Goal: Information Seeking & Learning: Learn about a topic

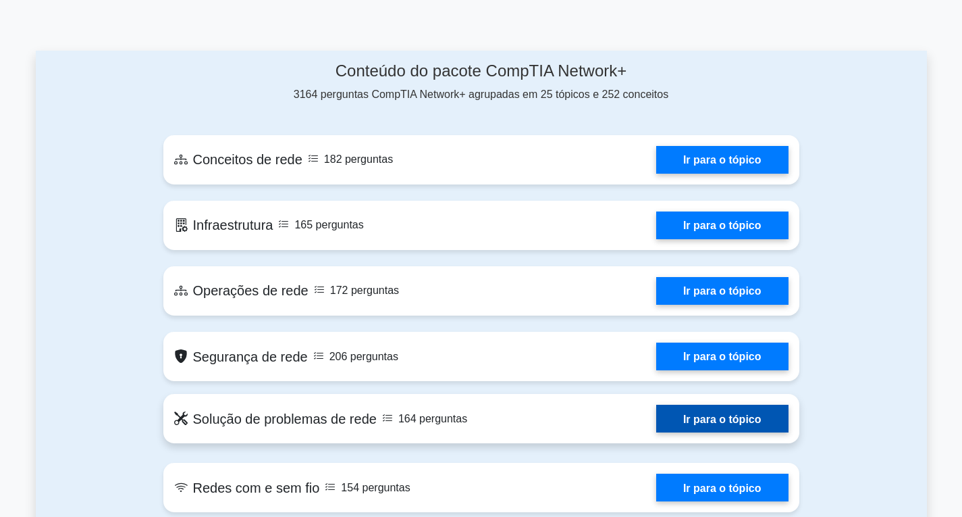
scroll to position [675, 0]
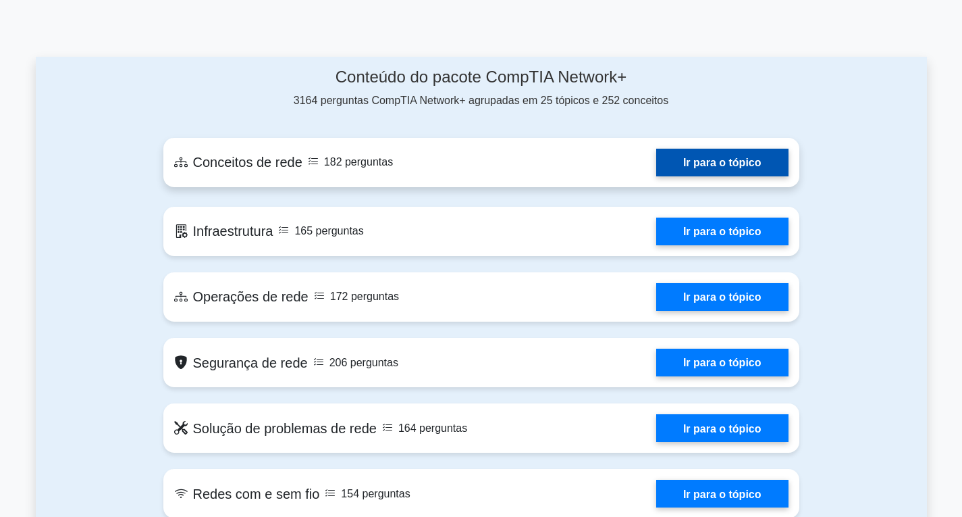
click at [722, 176] on link "Ir para o tópico" at bounding box center [723, 163] width 132 height 28
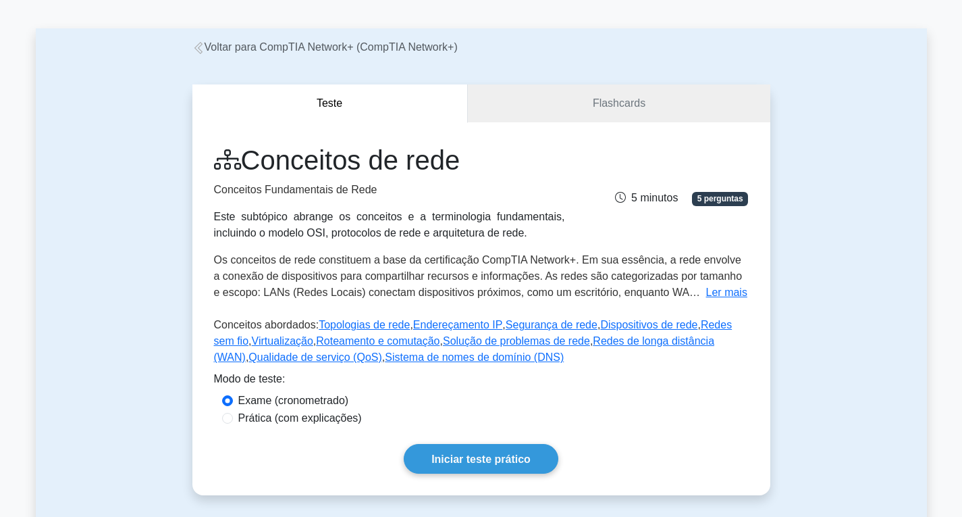
scroll to position [68, 0]
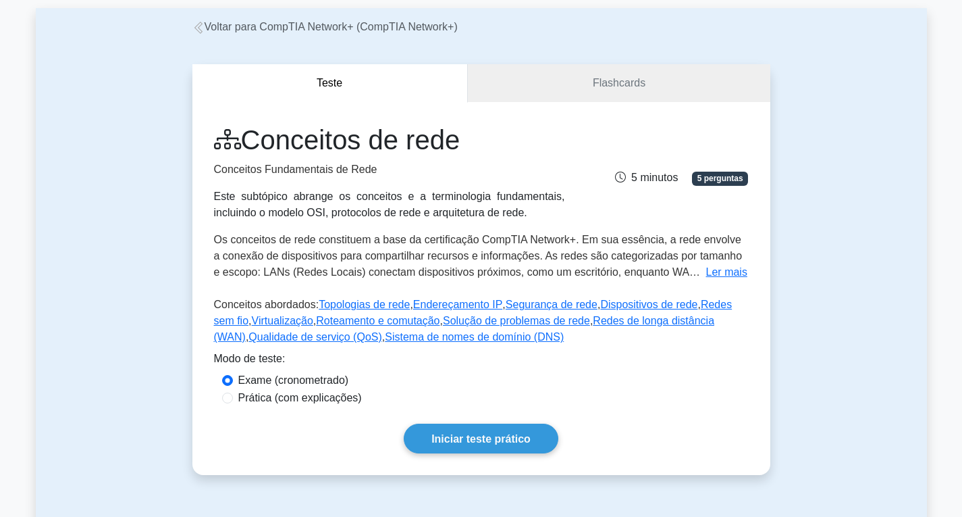
click at [316, 401] on font "Prática (com explicações)" at bounding box center [300, 397] width 124 height 11
click at [233, 401] on input "Prática (com explicações)" at bounding box center [227, 397] width 11 height 11
radio input "true"
click at [324, 385] on font "Exame (cronometrado)" at bounding box center [293, 379] width 111 height 11
click at [233, 385] on input "Exame (cronometrado)" at bounding box center [227, 380] width 11 height 11
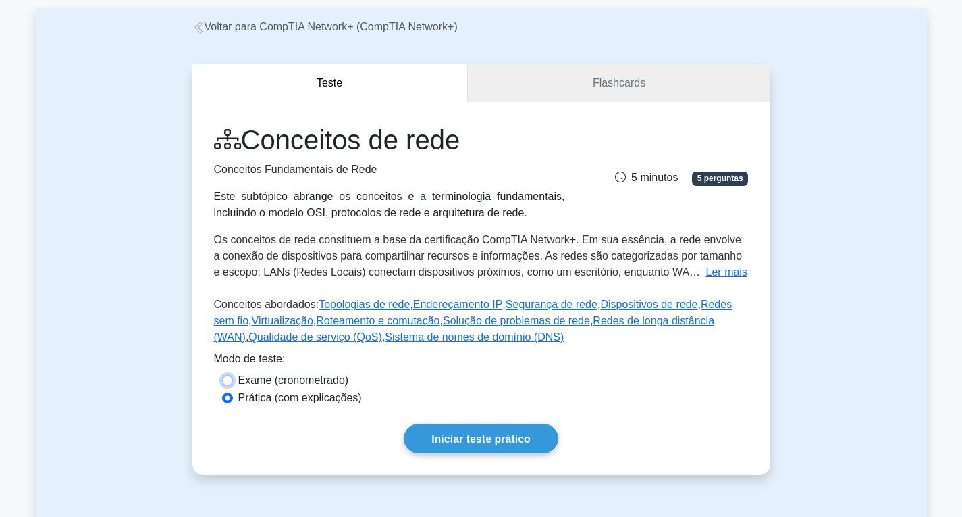
radio input "true"
click at [323, 398] on font "Prática (com explicações)" at bounding box center [300, 397] width 124 height 11
click at [233, 398] on input "Prática (com explicações)" at bounding box center [227, 397] width 11 height 11
radio input "true"
click at [486, 446] on link "Iniciar teste prático" at bounding box center [481, 437] width 155 height 29
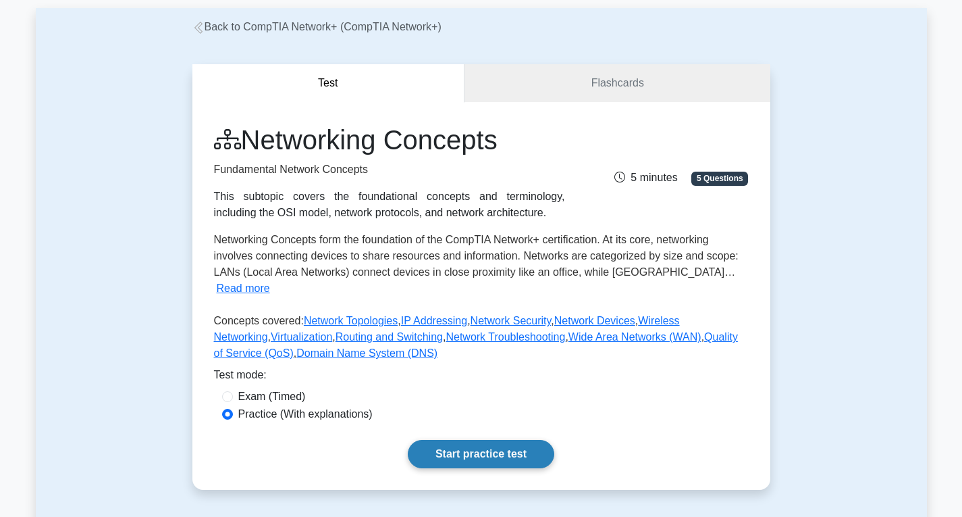
click at [505, 440] on link "Start practice test" at bounding box center [481, 454] width 147 height 28
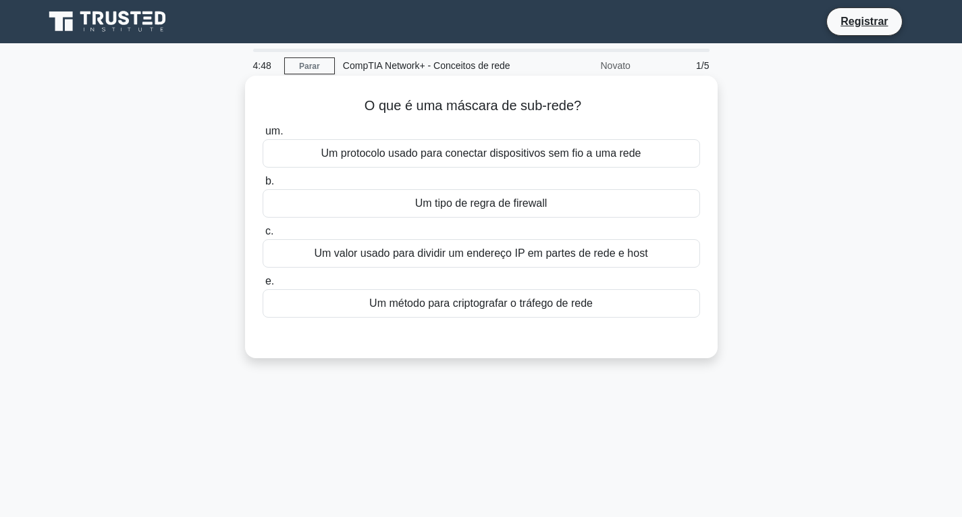
click at [501, 257] on font "Um valor usado para dividir um endereço IP em partes de rede e host" at bounding box center [481, 252] width 334 height 11
click at [263, 236] on input "c. Um valor usado para dividir um endereço IP em partes de rede e host" at bounding box center [263, 231] width 0 height 9
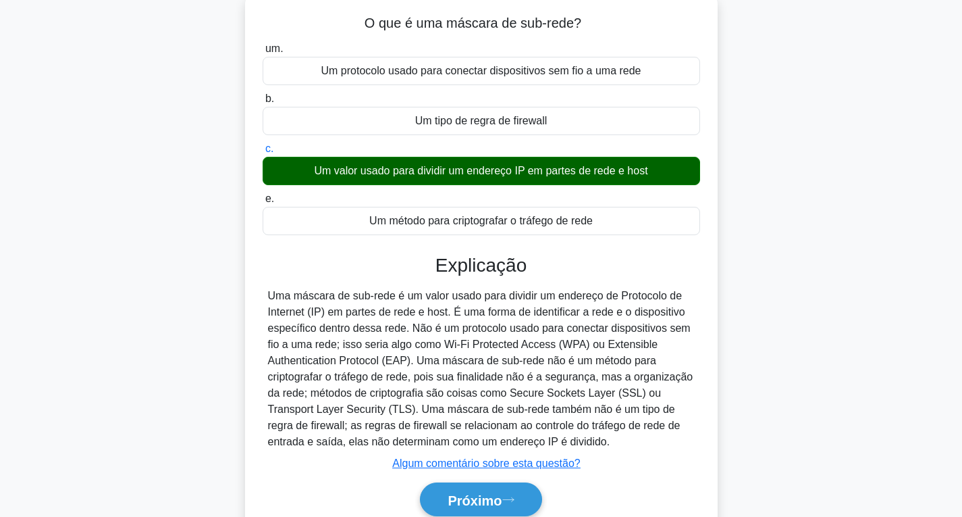
scroll to position [203, 0]
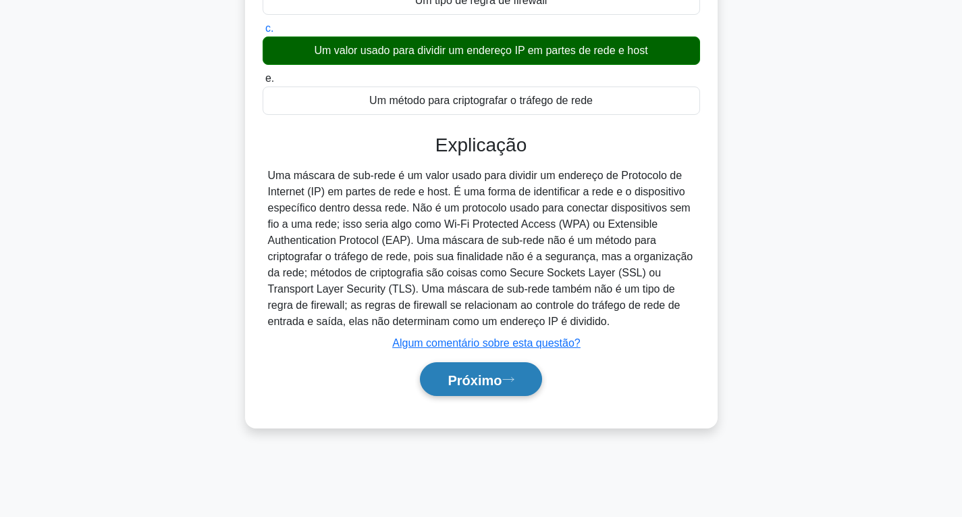
click at [481, 386] on font "Próximo" at bounding box center [475, 379] width 54 height 15
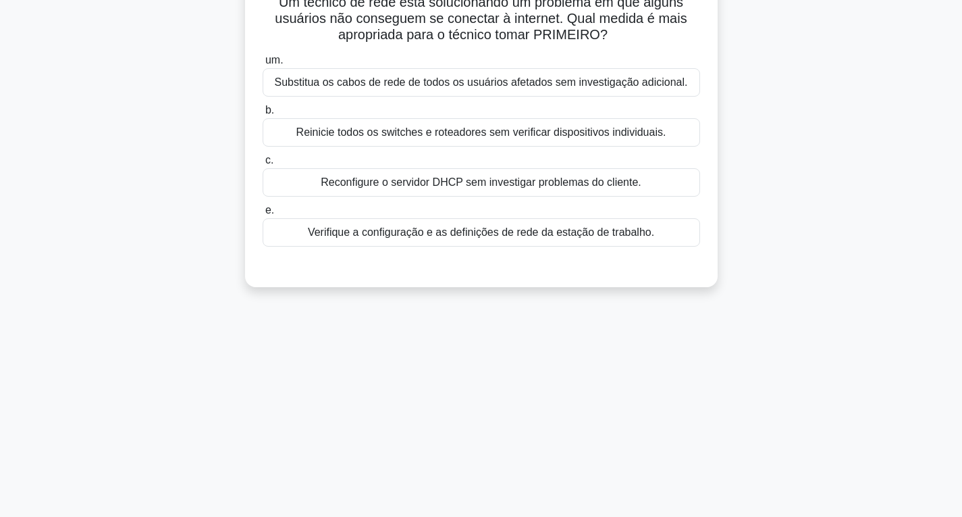
scroll to position [0, 0]
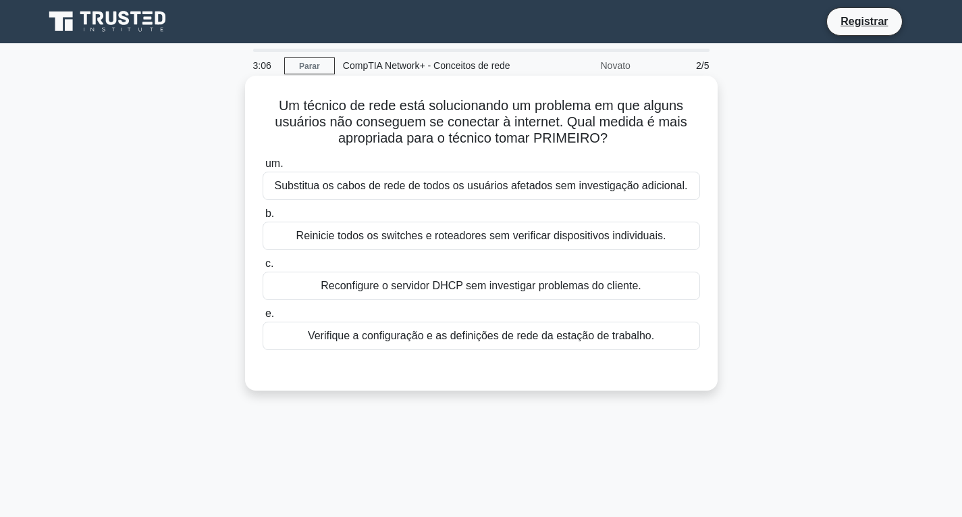
click at [564, 338] on font "Verifique a configuração e as definições de rede da estação de trabalho." at bounding box center [481, 335] width 346 height 11
click at [263, 318] on input "e. Verifique a configuração e as definições de rede da estação de trabalho." at bounding box center [263, 313] width 0 height 9
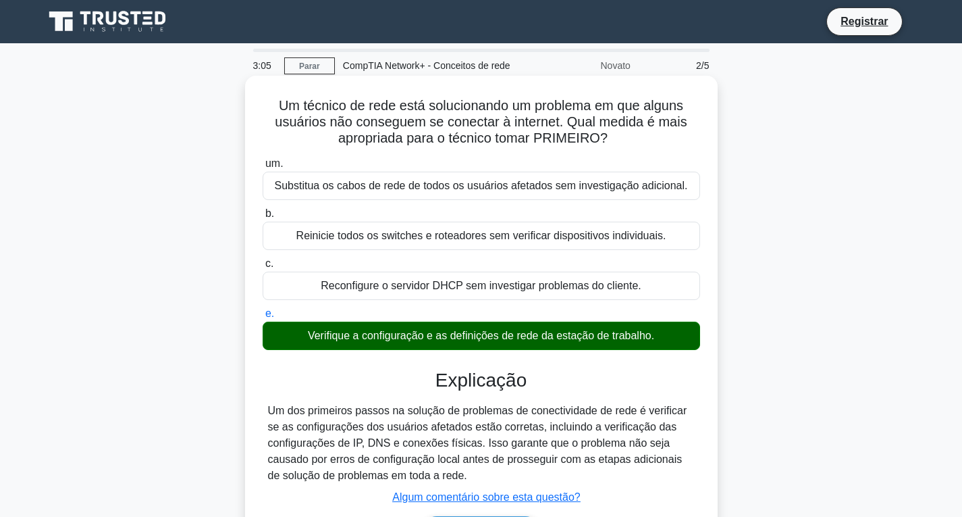
scroll to position [203, 0]
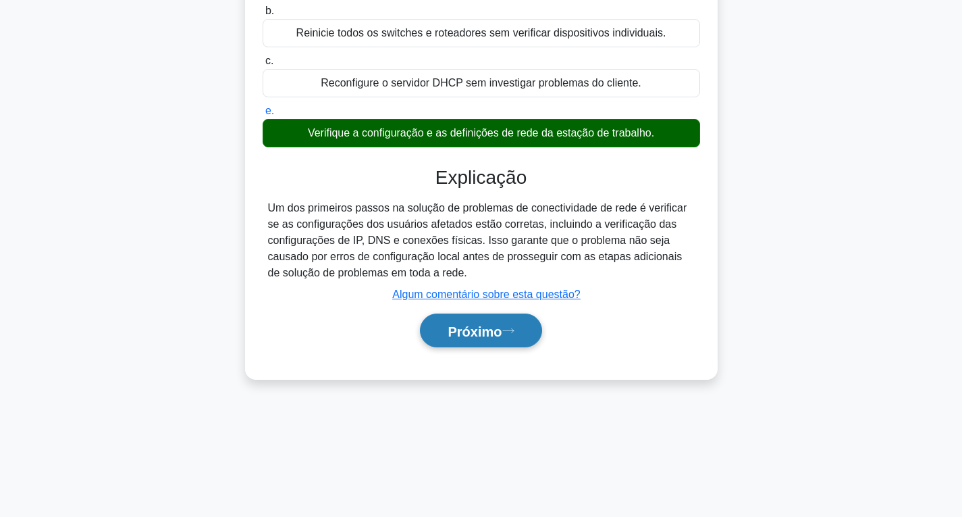
click at [498, 338] on font "Próximo" at bounding box center [475, 331] width 54 height 15
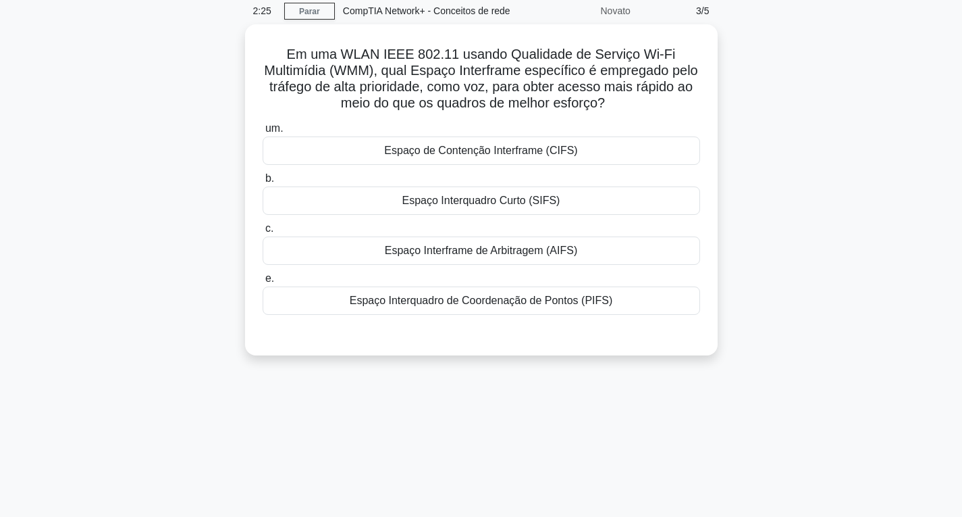
scroll to position [0, 0]
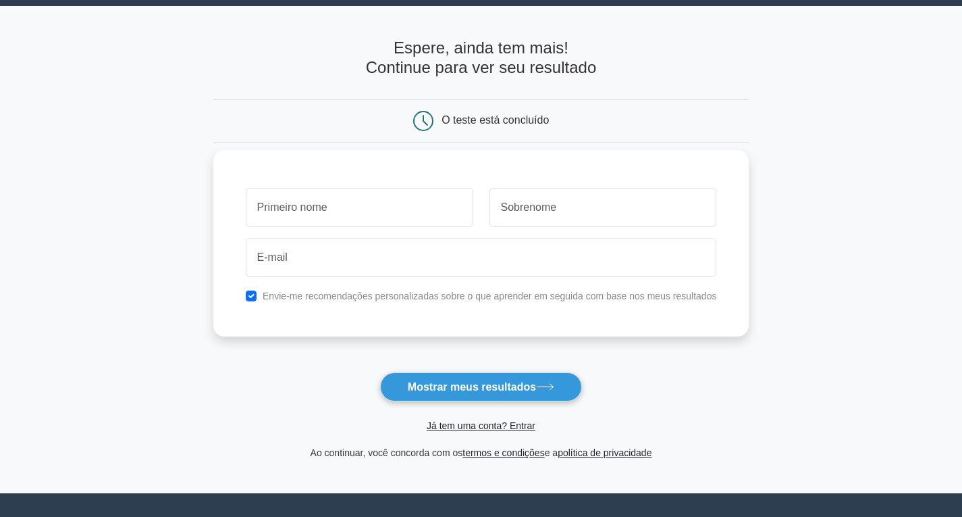
scroll to position [28, 0]
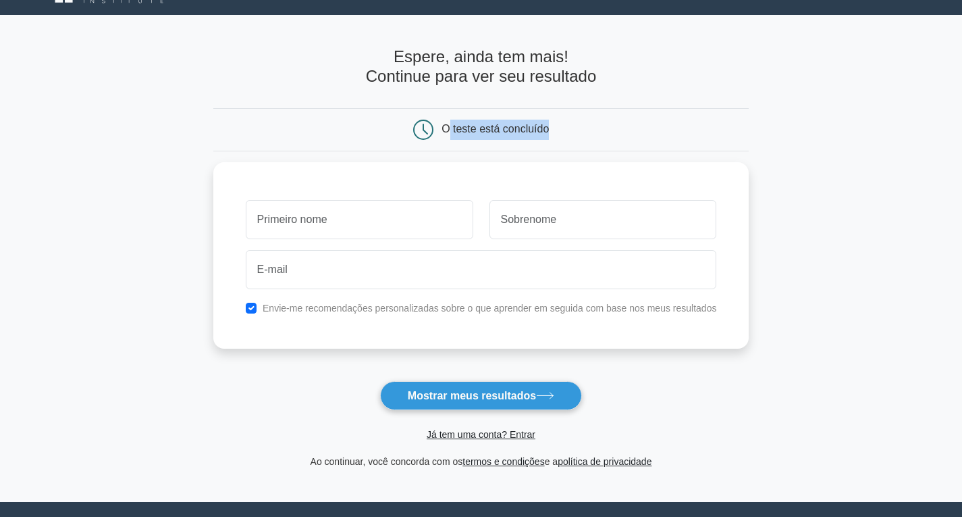
drag, startPoint x: 559, startPoint y: 134, endPoint x: 449, endPoint y: 138, distance: 109.5
click at [449, 138] on div "O teste está concluído" at bounding box center [481, 130] width 357 height 20
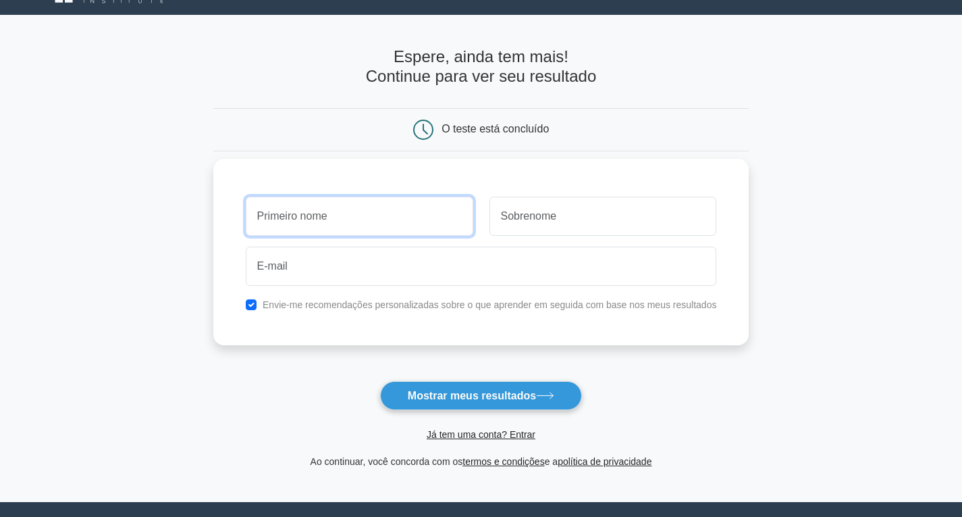
click at [359, 212] on input "text" at bounding box center [360, 216] width 228 height 39
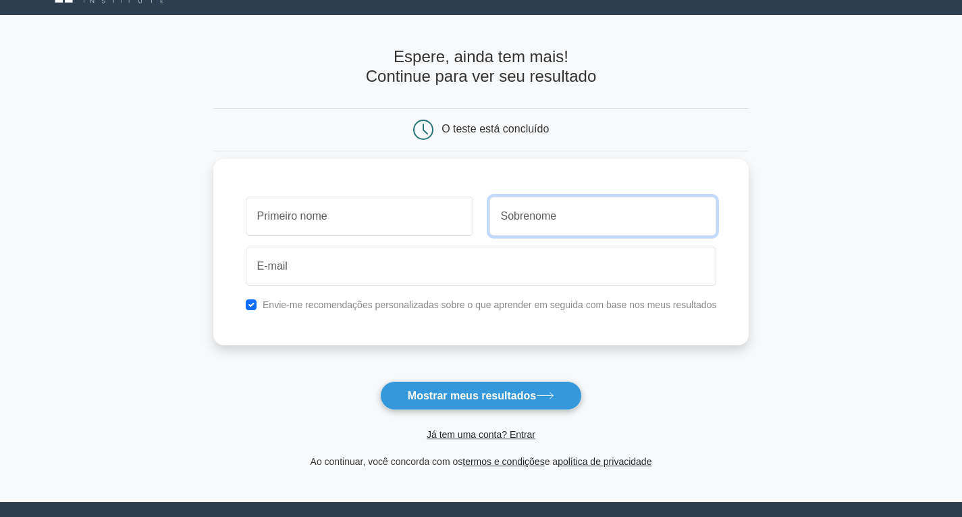
click at [586, 225] on input "text" at bounding box center [604, 216] width 228 height 39
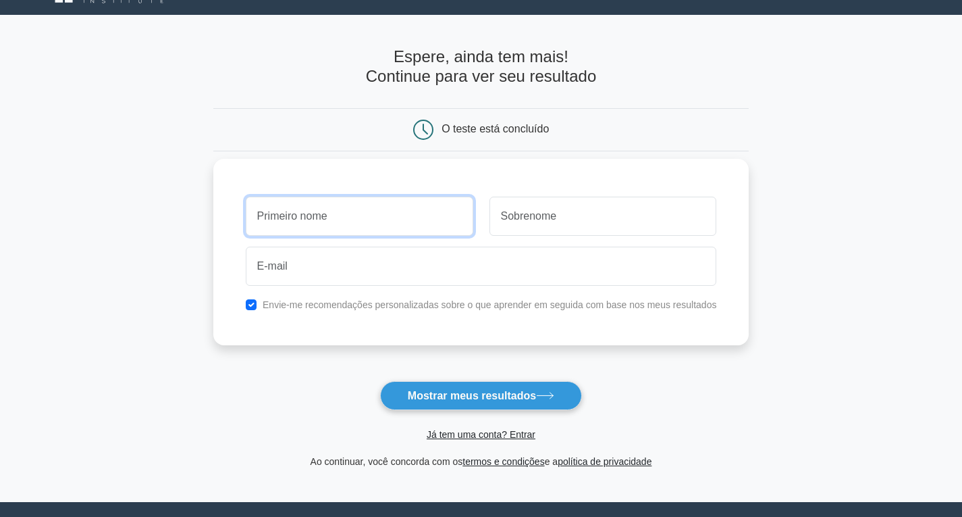
click at [405, 220] on input "text" at bounding box center [360, 216] width 228 height 39
type input "Márcio"
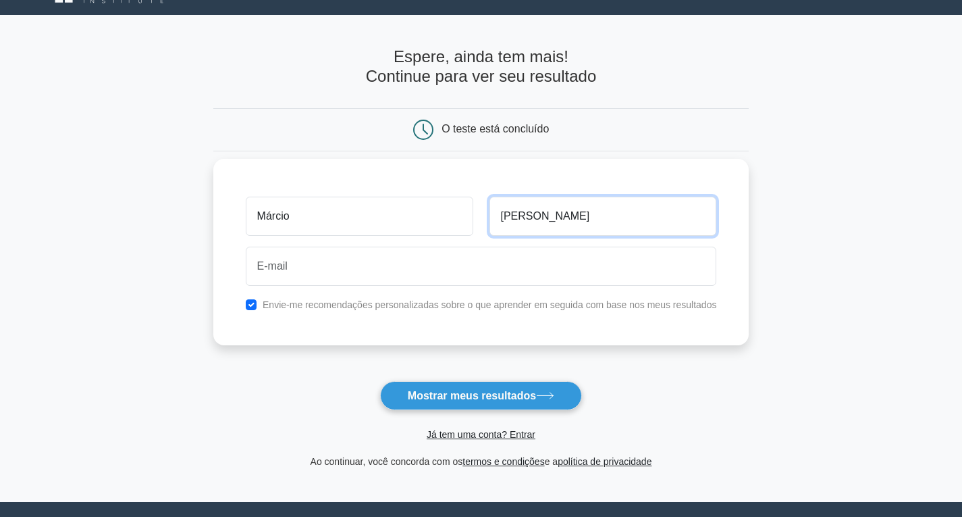
type input "Romano"
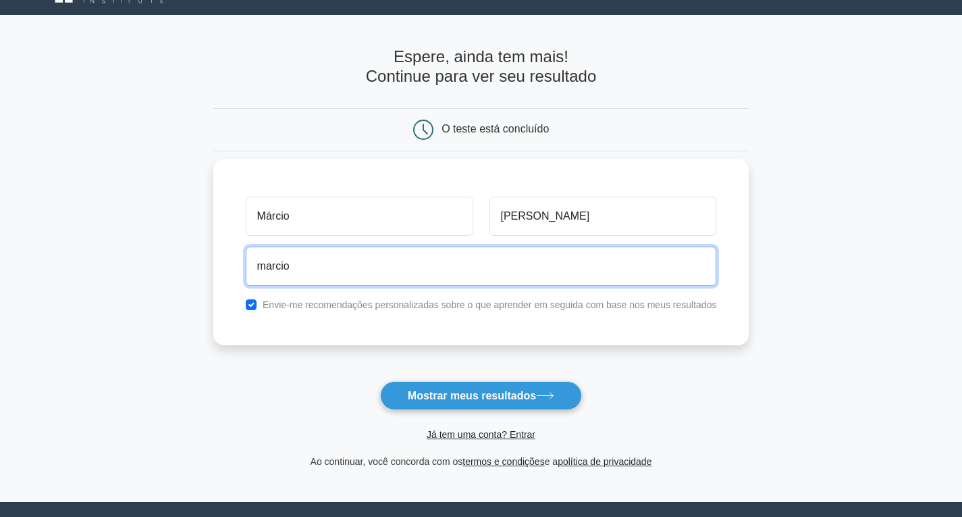
type input "marcioposesromano@gmail.com"
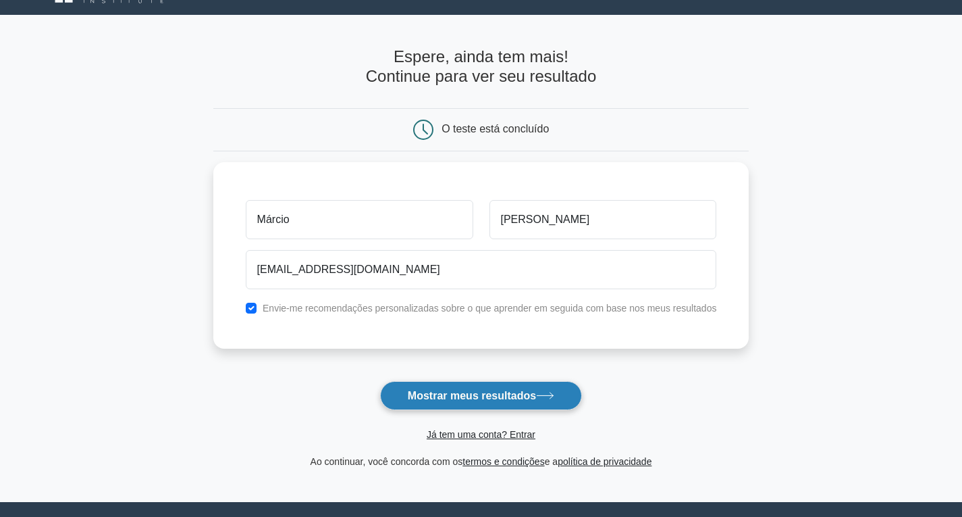
click at [460, 390] on font "Mostrar meus resultados" at bounding box center [472, 394] width 128 height 11
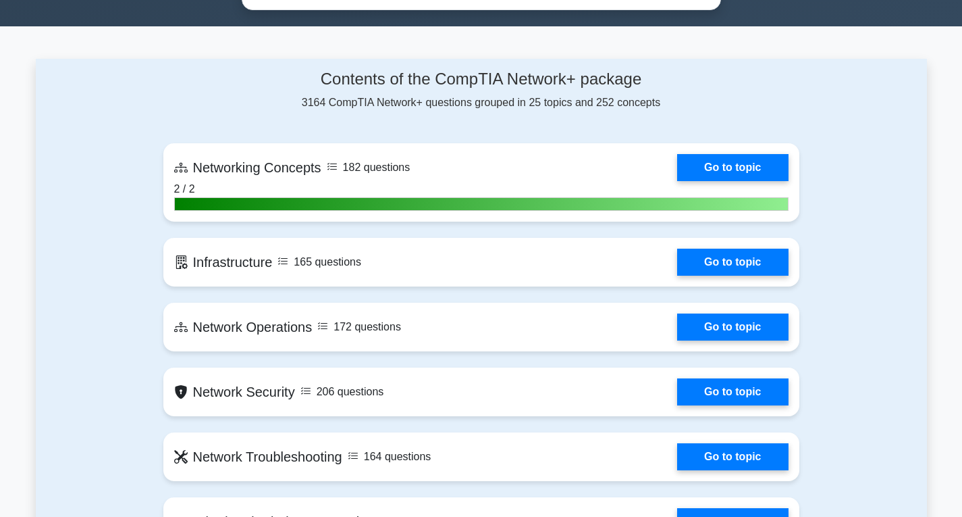
scroll to position [811, 0]
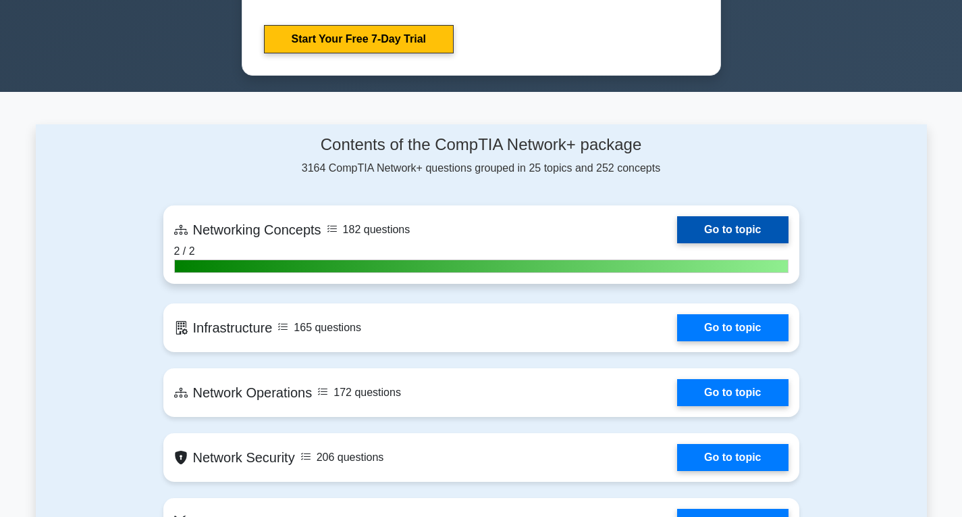
click at [733, 228] on link "Go to topic" at bounding box center [732, 229] width 111 height 27
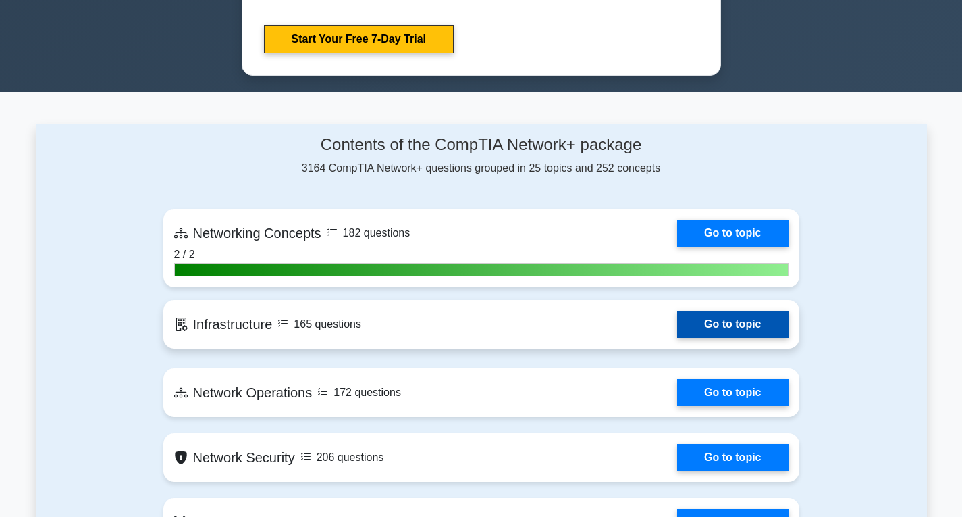
click at [729, 311] on link "Go to topic" at bounding box center [732, 324] width 111 height 27
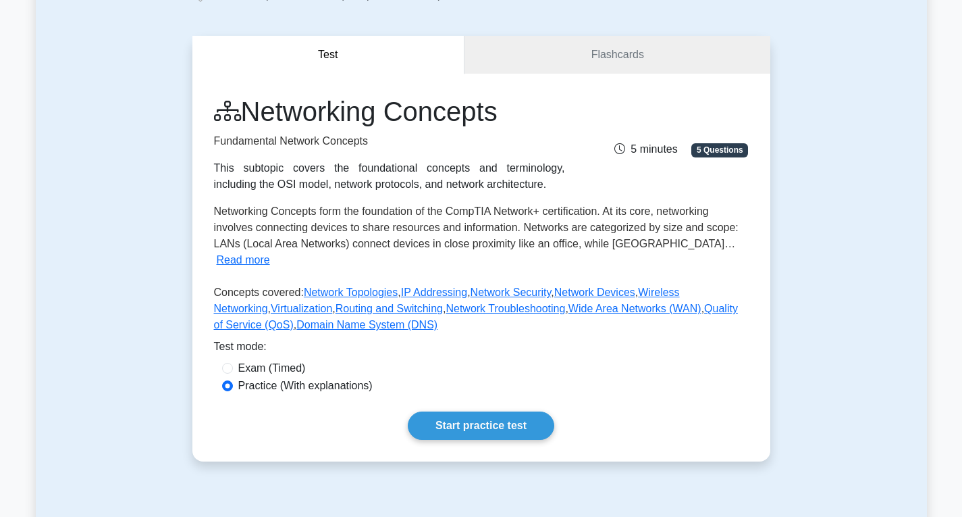
scroll to position [203, 0]
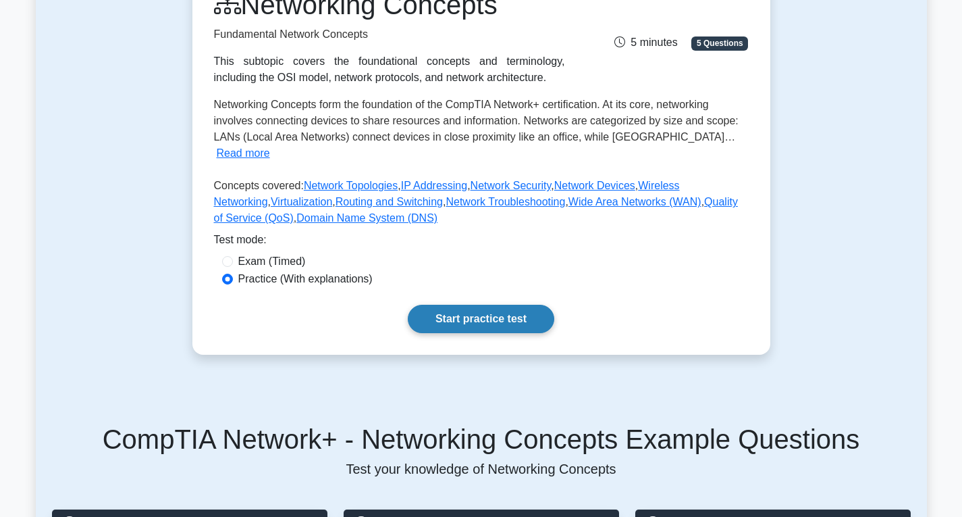
click at [509, 313] on link "Start practice test" at bounding box center [481, 319] width 147 height 28
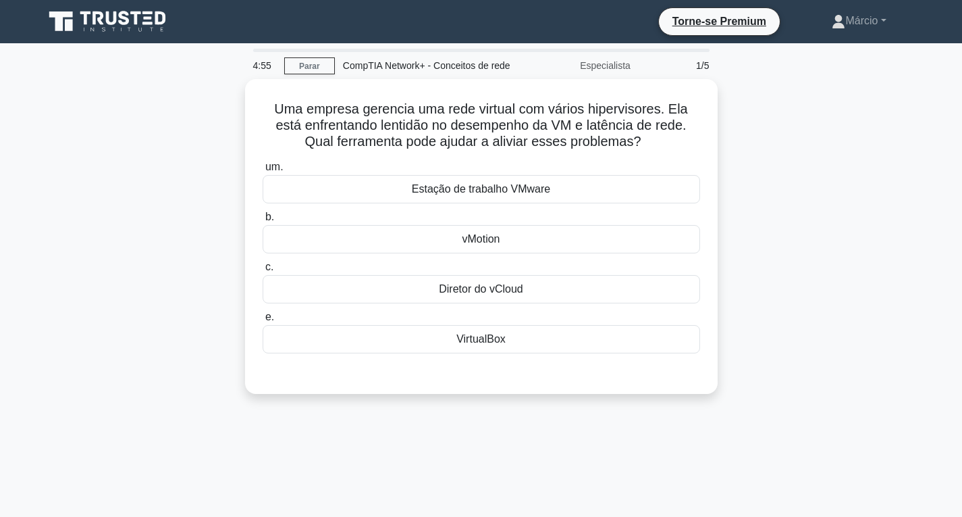
click at [852, 308] on div "Uma empresa gerencia uma rede virtual com vários hipervisores. Ela está enfrent…" at bounding box center [482, 244] width 892 height 331
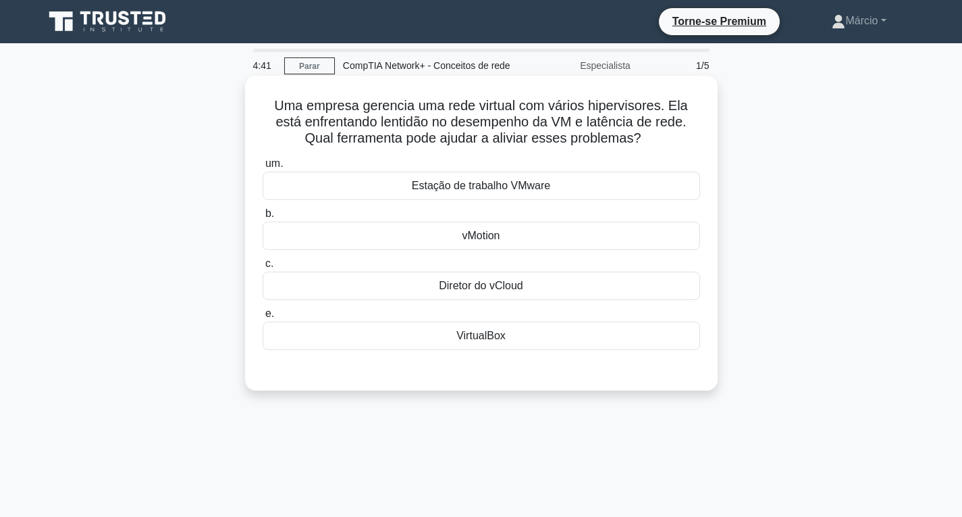
click at [545, 191] on font "Estação de trabalho VMware" at bounding box center [481, 185] width 138 height 11
click at [263, 168] on input "um. Estação de trabalho VMware" at bounding box center [263, 163] width 0 height 9
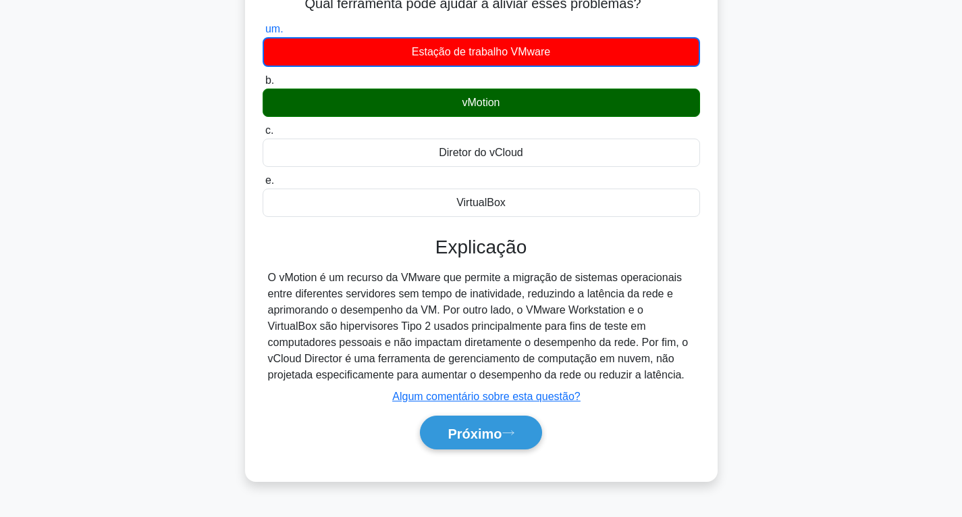
scroll to position [135, 0]
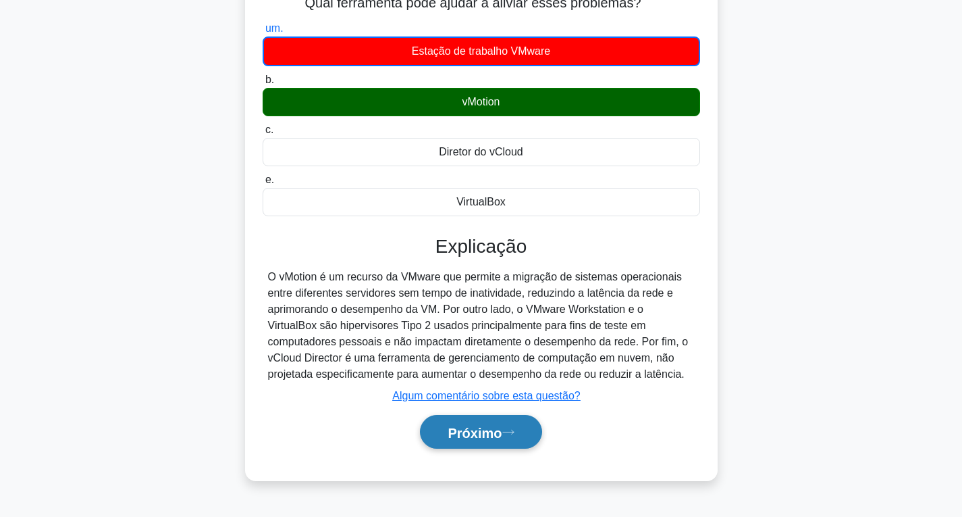
click at [502, 436] on font "Próximo" at bounding box center [475, 432] width 54 height 15
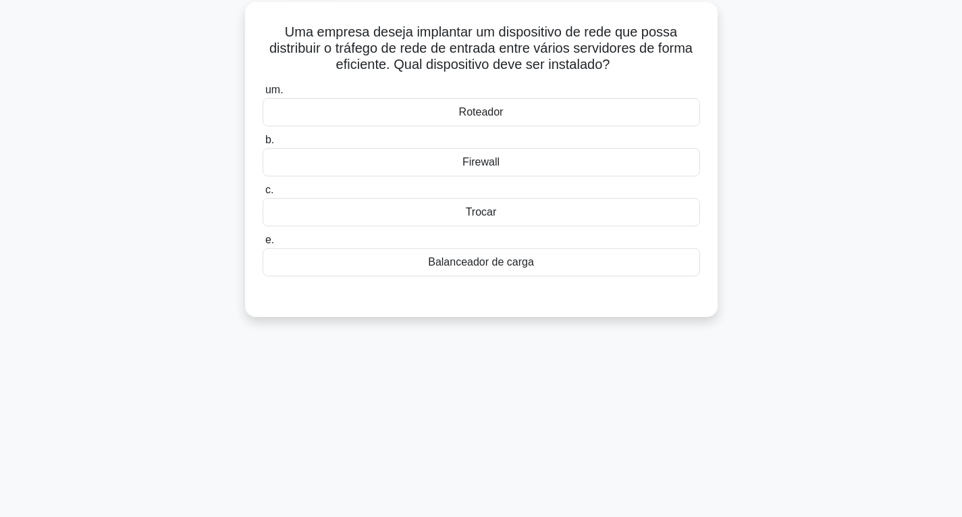
scroll to position [0, 0]
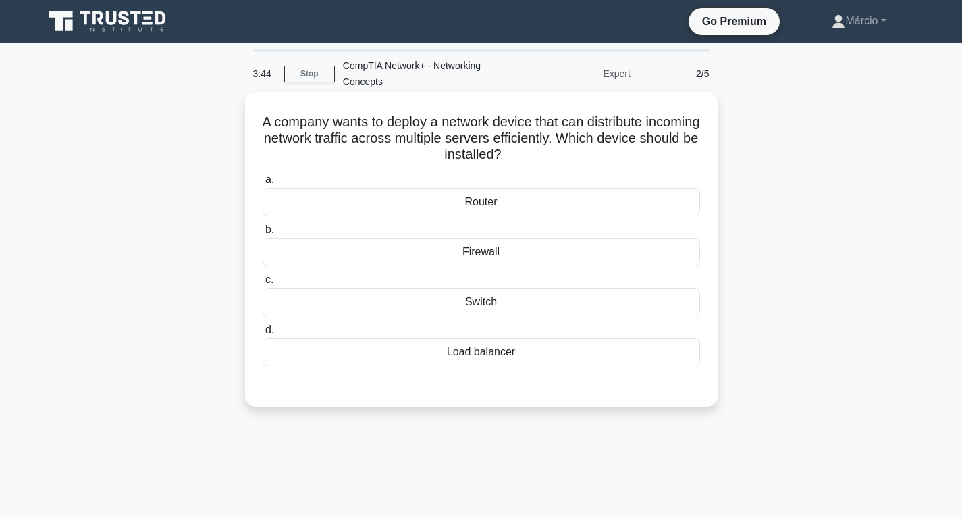
click at [530, 303] on div "Switch" at bounding box center [482, 302] width 438 height 28
click at [263, 284] on input "c. Switch" at bounding box center [263, 280] width 0 height 9
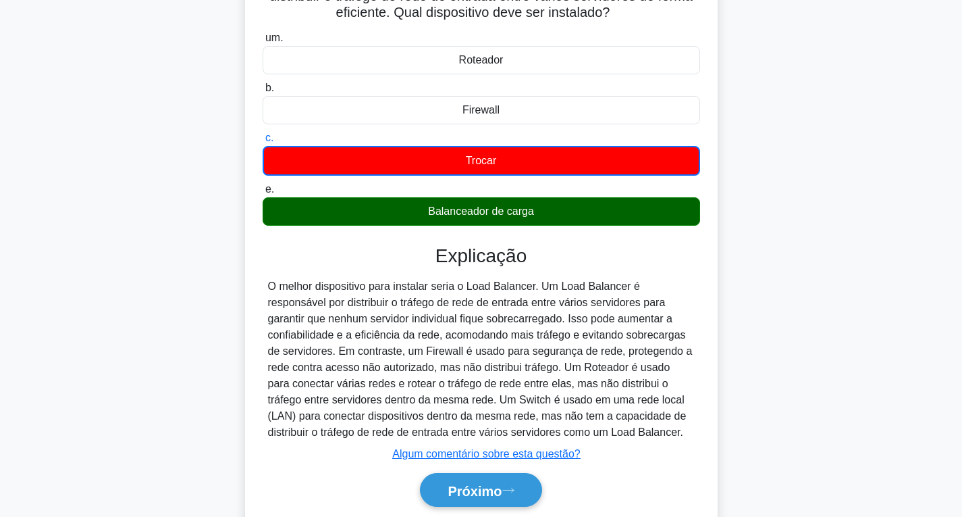
scroll to position [203, 0]
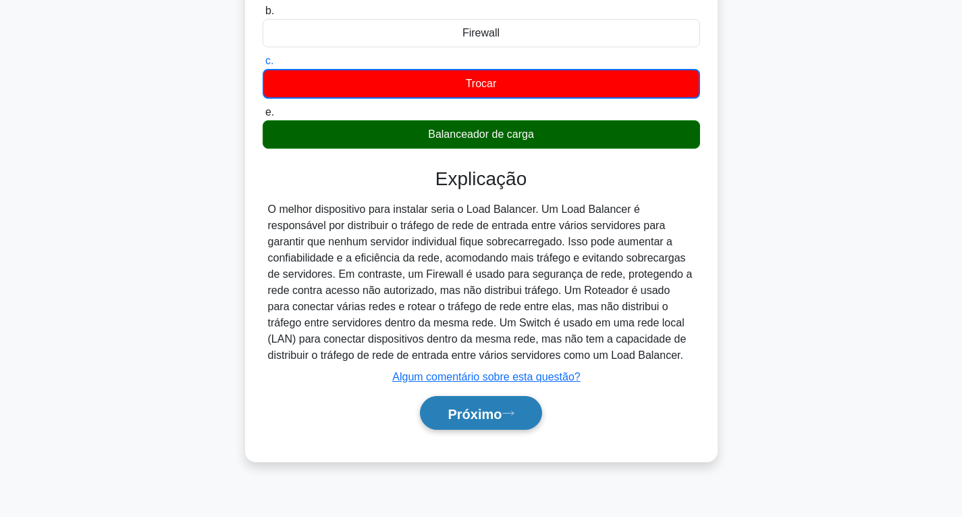
click at [472, 415] on font "Próximo" at bounding box center [475, 413] width 54 height 15
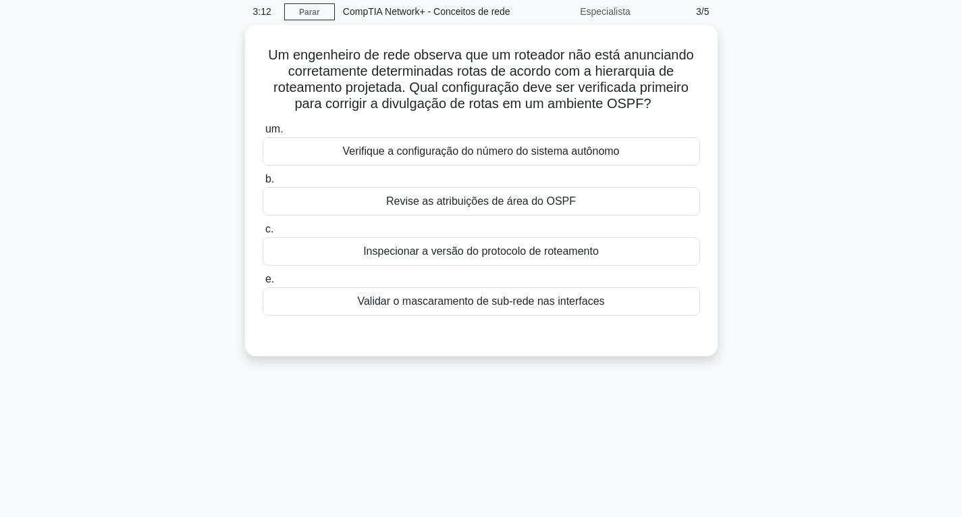
scroll to position [0, 0]
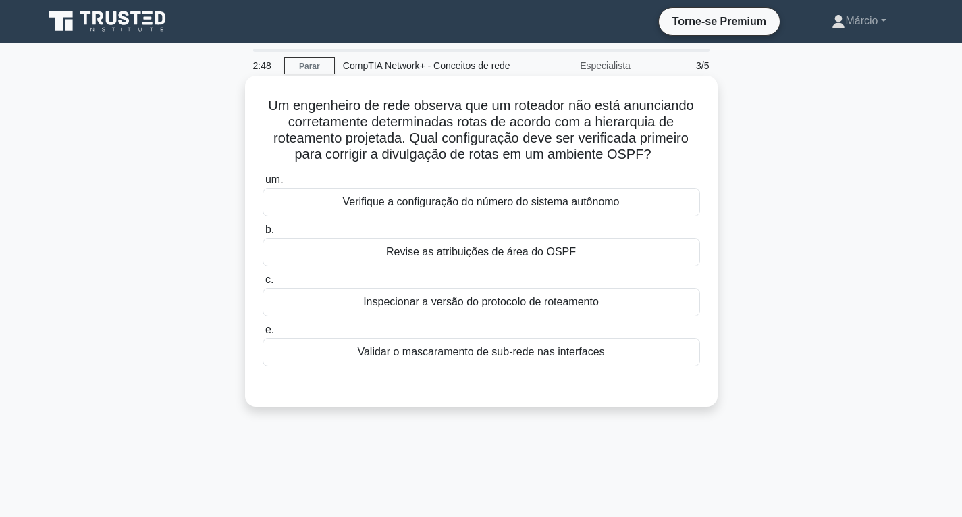
click at [560, 355] on font "Validar o mascaramento de sub-rede nas interfaces" at bounding box center [480, 351] width 247 height 11
click at [263, 334] on input "e. Validar o mascaramento de sub-rede nas interfaces" at bounding box center [263, 330] width 0 height 9
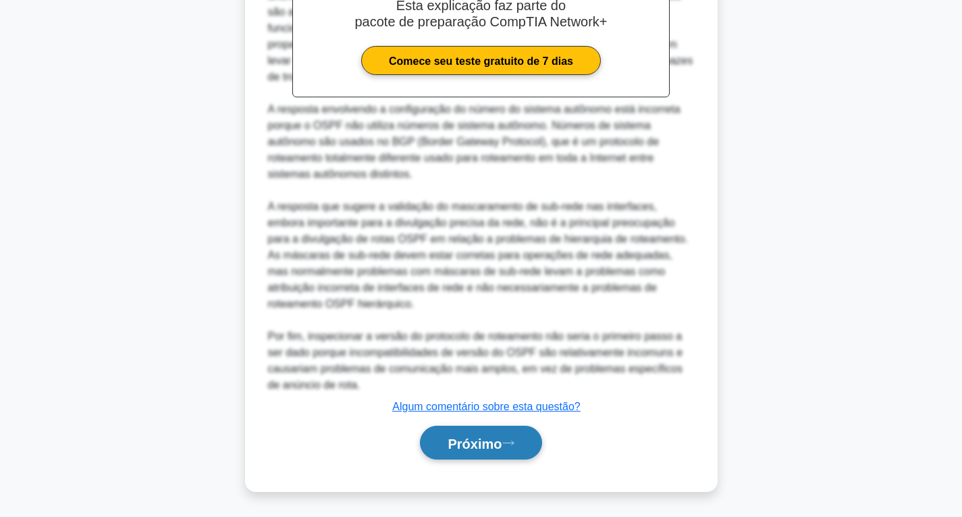
click at [502, 446] on font "Próximo" at bounding box center [475, 443] width 54 height 15
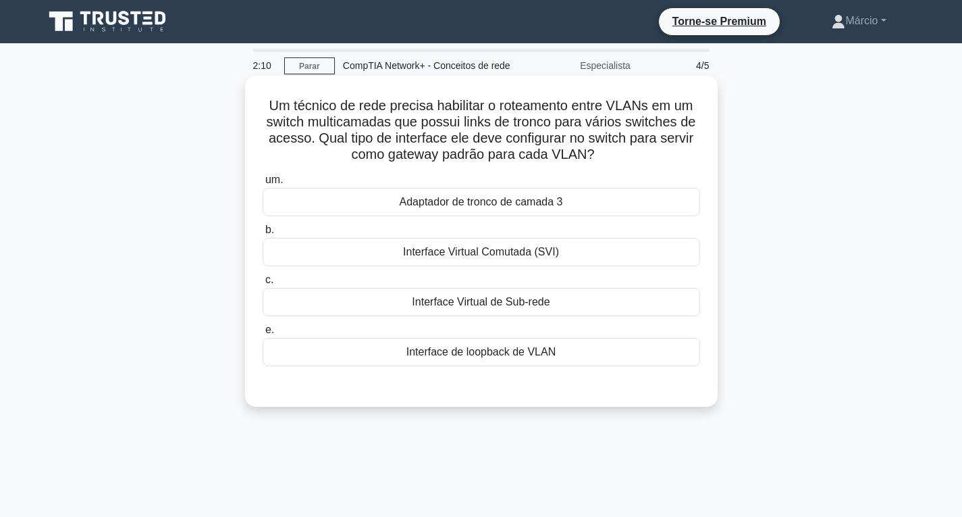
click at [567, 257] on div "Interface Virtual Comutada (SVI)" at bounding box center [482, 252] width 438 height 28
click at [263, 234] on input "b. Interface Virtual Comutada (SVI)" at bounding box center [263, 230] width 0 height 9
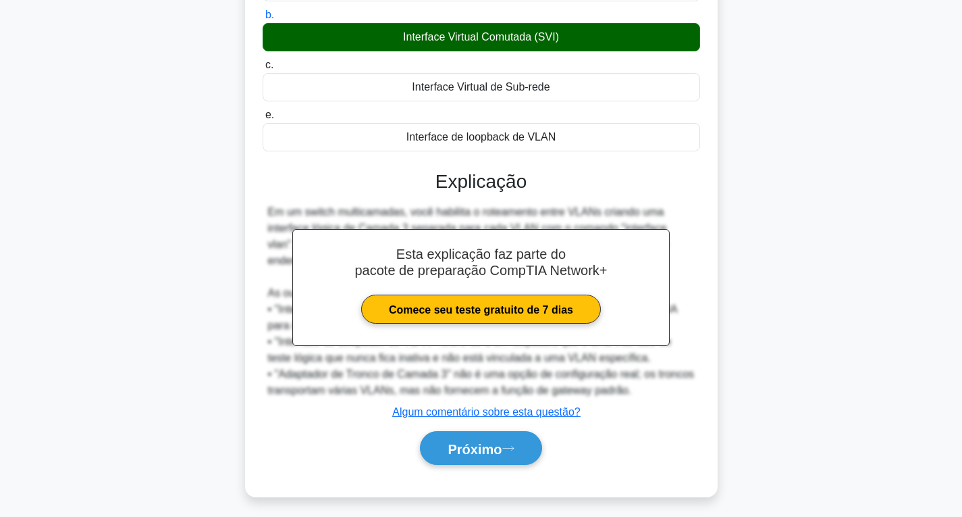
scroll to position [222, 0]
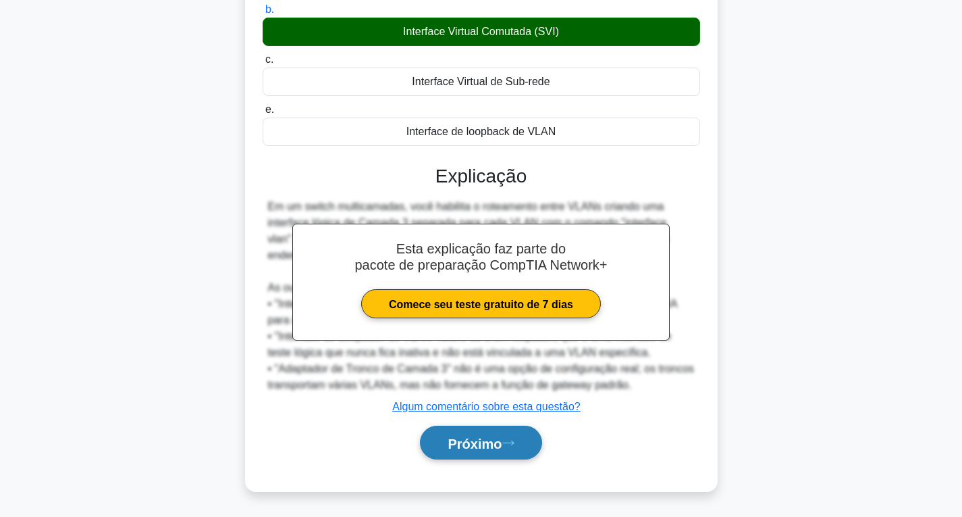
click at [510, 446] on icon at bounding box center [509, 442] width 12 height 7
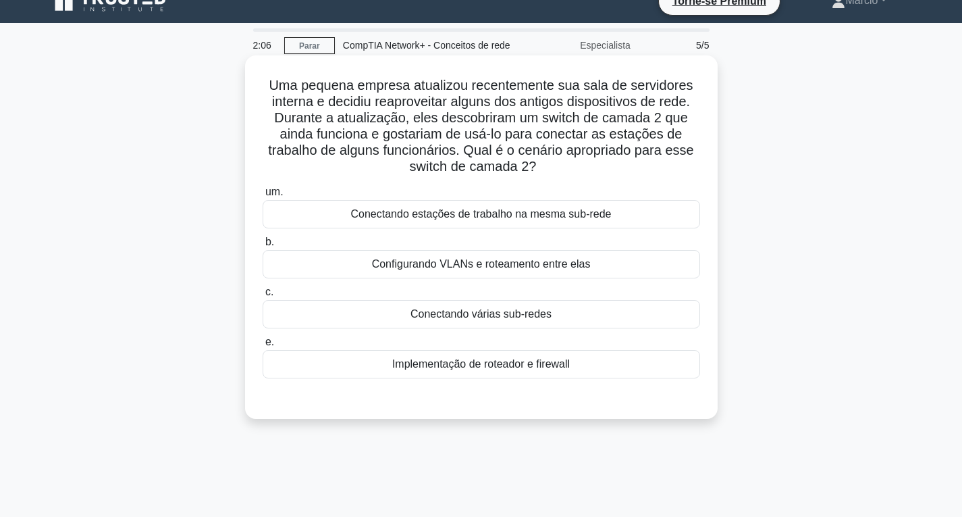
scroll to position [10, 0]
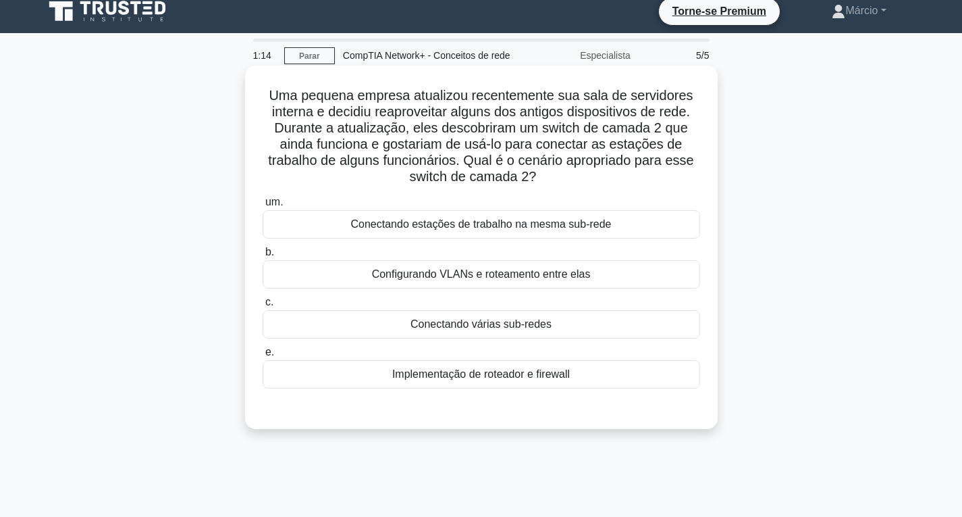
click at [438, 220] on font "Conectando estações de trabalho na mesma sub-rede" at bounding box center [481, 223] width 261 height 11
click at [263, 207] on input "um. Conectando estações de trabalho na mesma sub-rede" at bounding box center [263, 202] width 0 height 9
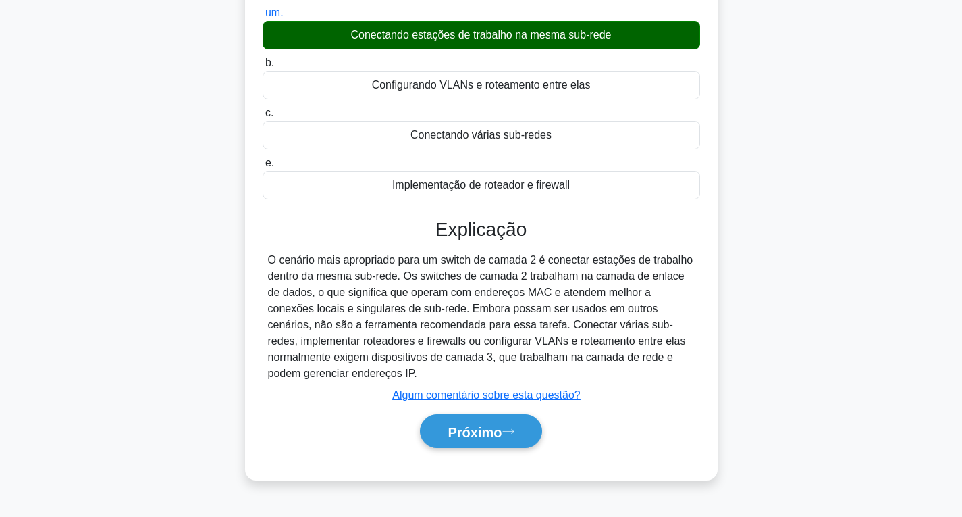
scroll to position [213, 0]
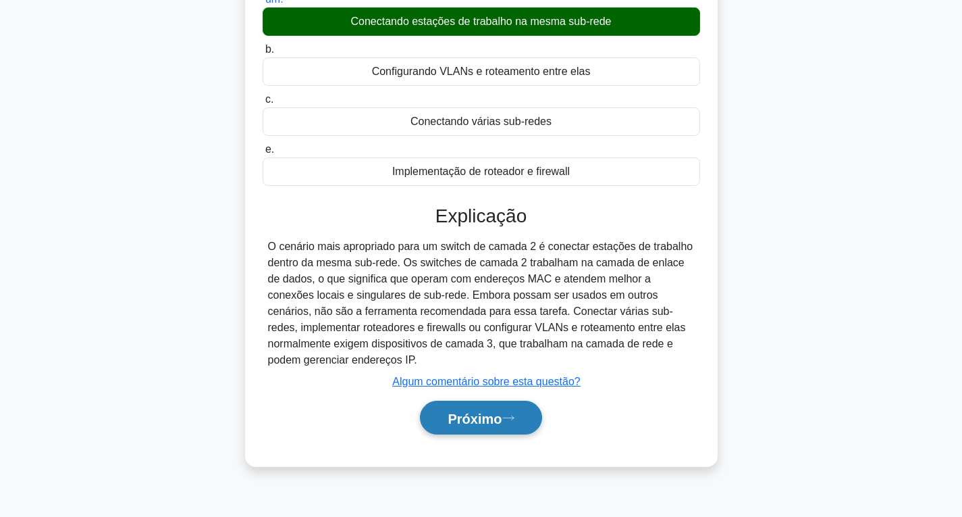
click at [485, 420] on font "Próximo" at bounding box center [475, 418] width 54 height 15
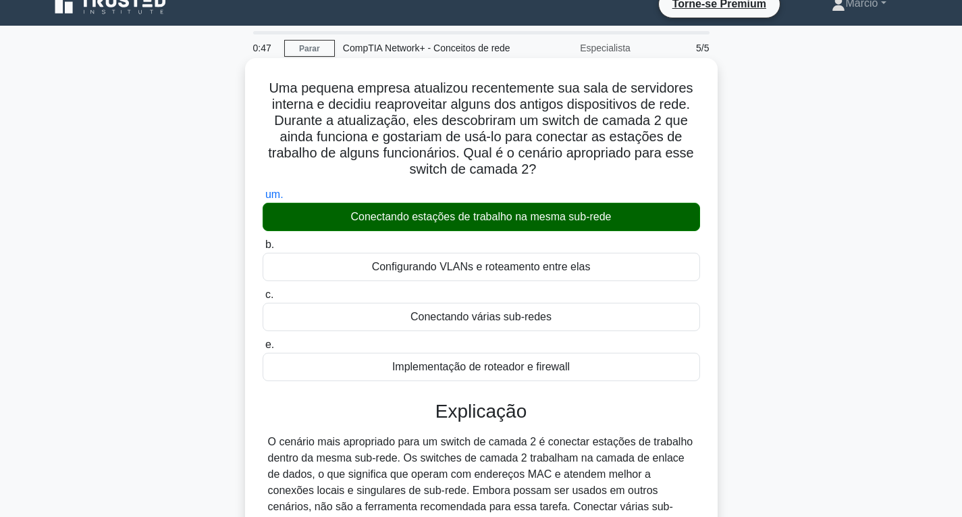
scroll to position [10, 0]
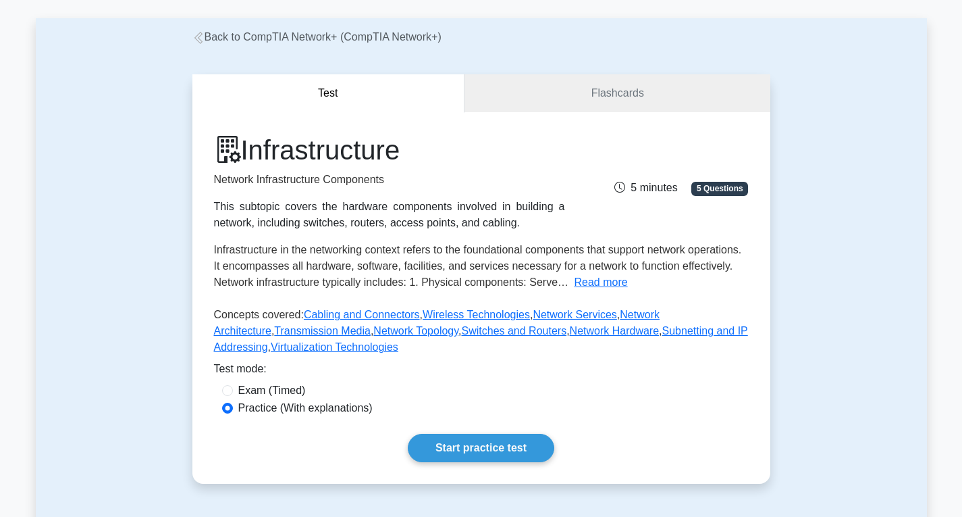
scroll to position [135, 0]
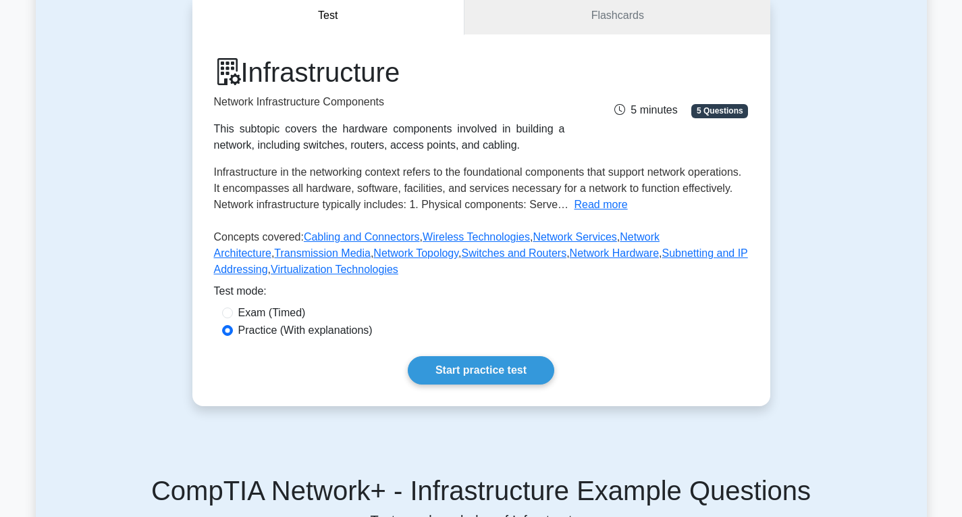
click at [273, 313] on label "Exam (Timed)" at bounding box center [272, 313] width 68 height 16
click at [233, 313] on input "Exam (Timed)" at bounding box center [227, 312] width 11 height 11
radio input "true"
click at [267, 329] on label "Practice (With explanations)" at bounding box center [305, 330] width 134 height 16
click at [233, 329] on input "Practice (With explanations)" at bounding box center [227, 330] width 11 height 11
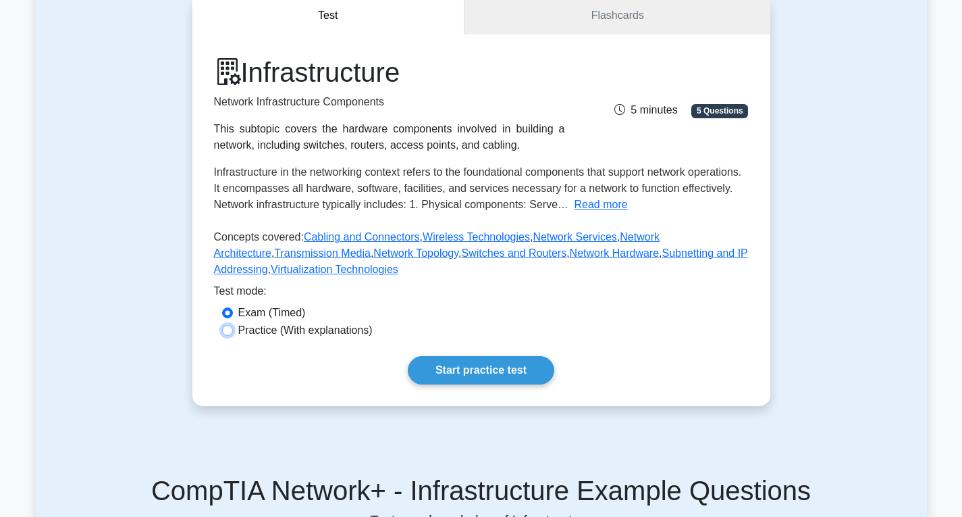
radio input "true"
click at [484, 375] on link "Start practice test" at bounding box center [481, 370] width 147 height 28
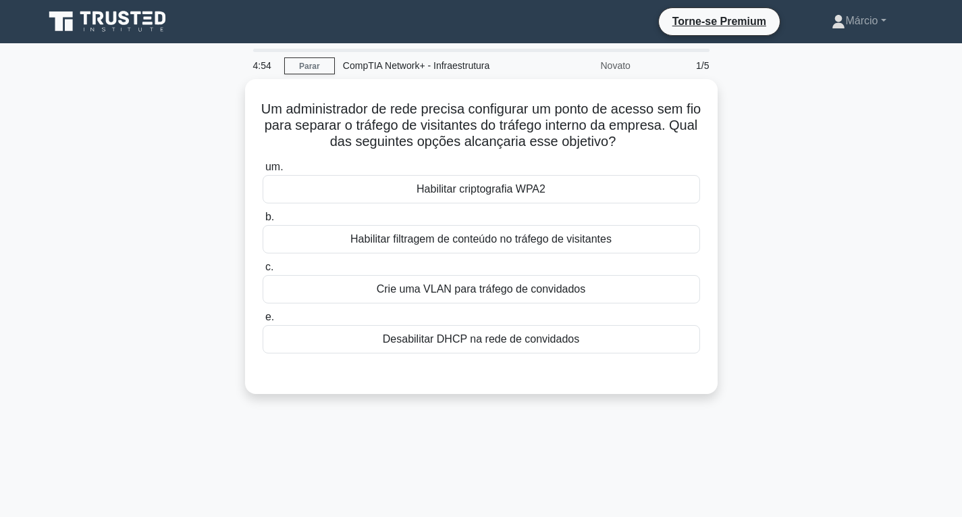
click at [815, 170] on div "Um administrador de rede precisa configurar um ponto de acesso sem fio para sep…" at bounding box center [482, 244] width 892 height 331
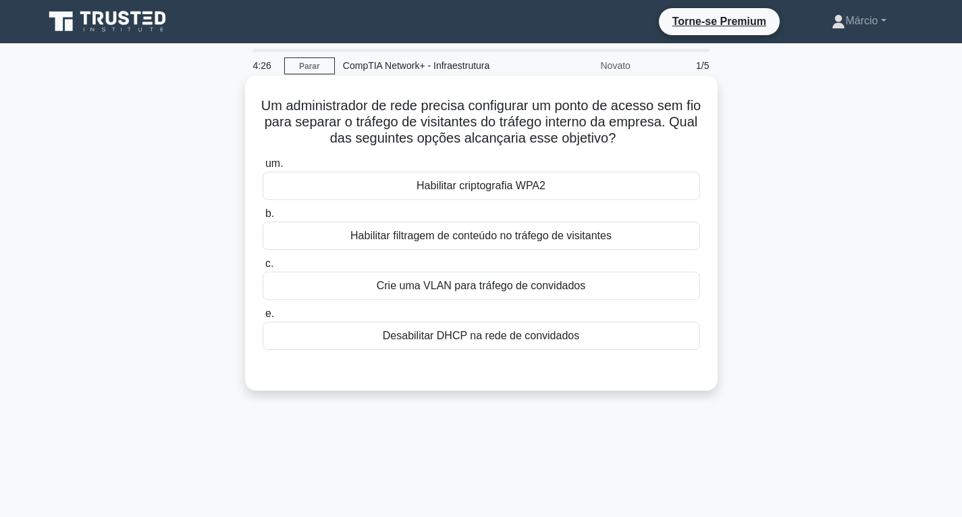
click at [515, 287] on font "Crie uma VLAN para tráfego de convidados" at bounding box center [481, 285] width 209 height 11
click at [263, 268] on input "c. Crie uma VLAN para tráfego de convidados" at bounding box center [263, 263] width 0 height 9
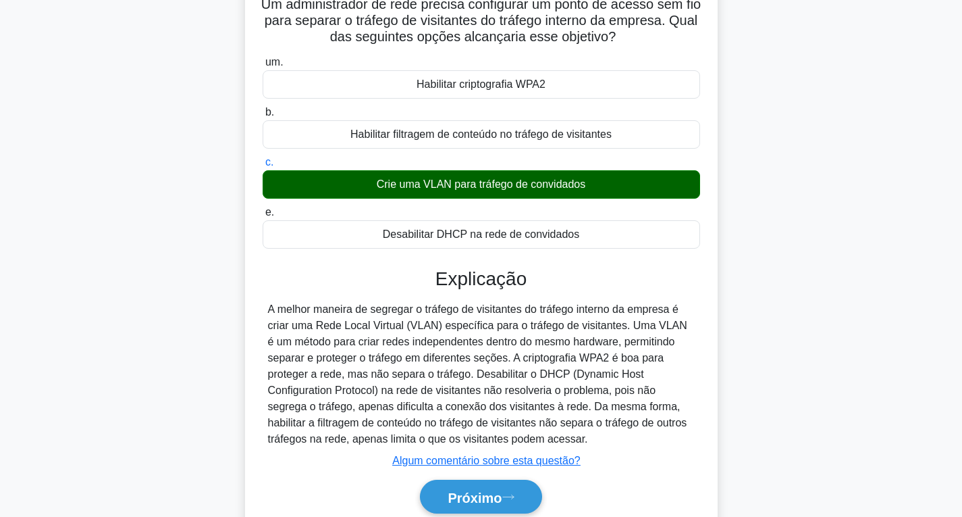
scroll to position [213, 0]
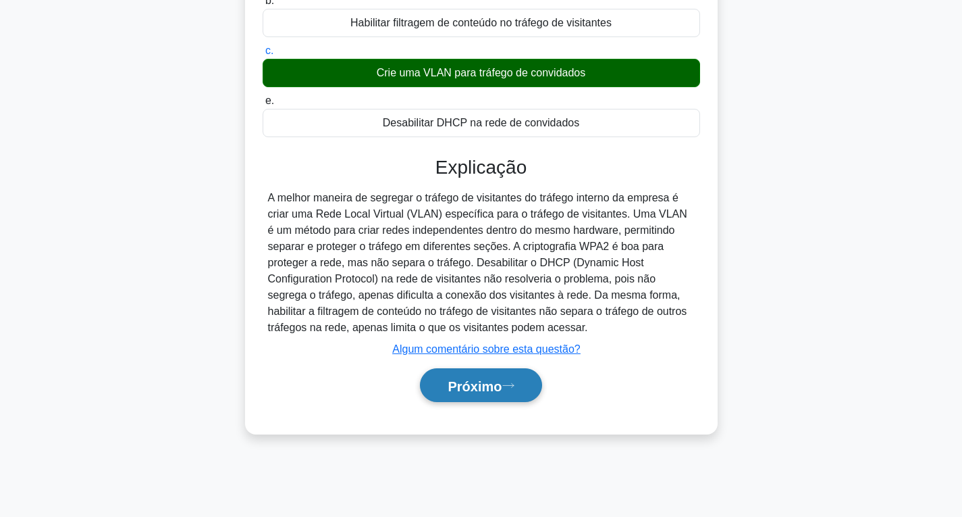
click at [511, 383] on icon at bounding box center [509, 385] width 12 height 7
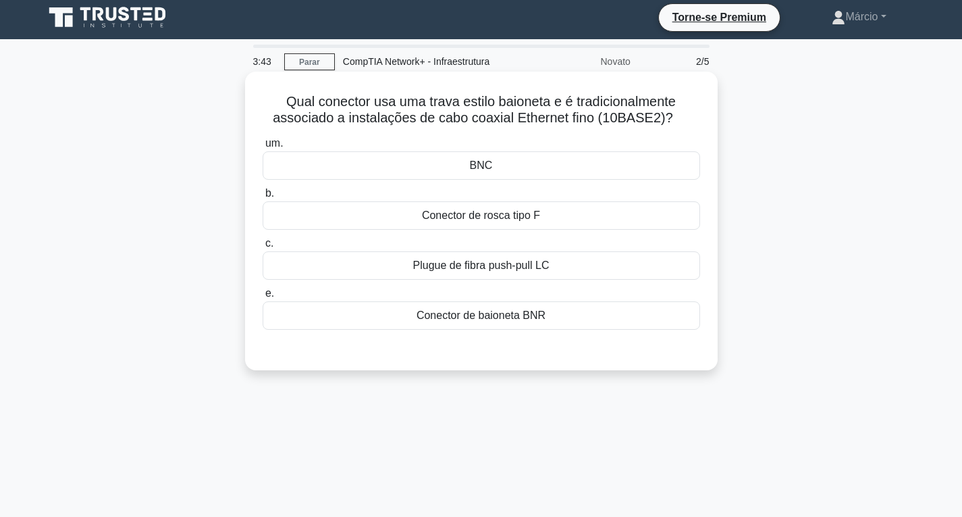
scroll to position [0, 0]
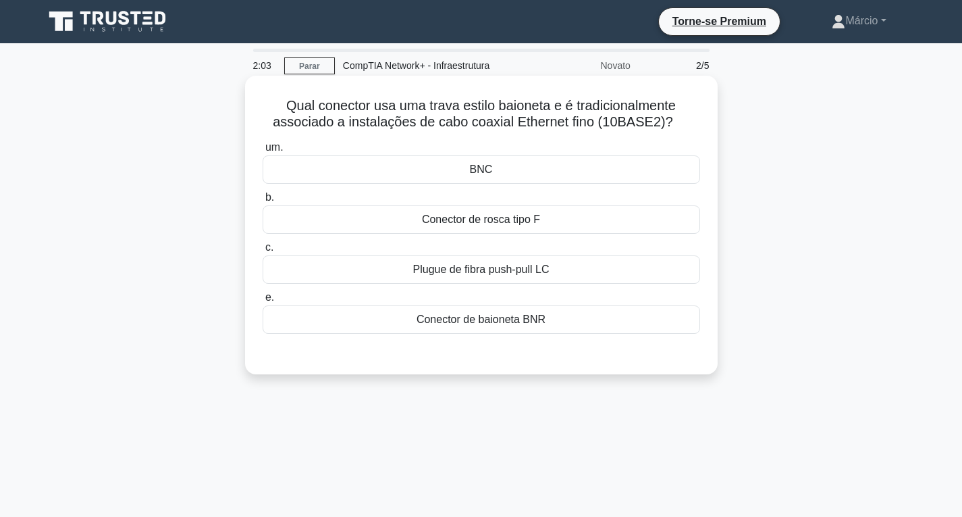
click at [514, 167] on div "BNC" at bounding box center [482, 169] width 438 height 28
click at [263, 152] on input "um. BNC" at bounding box center [263, 147] width 0 height 9
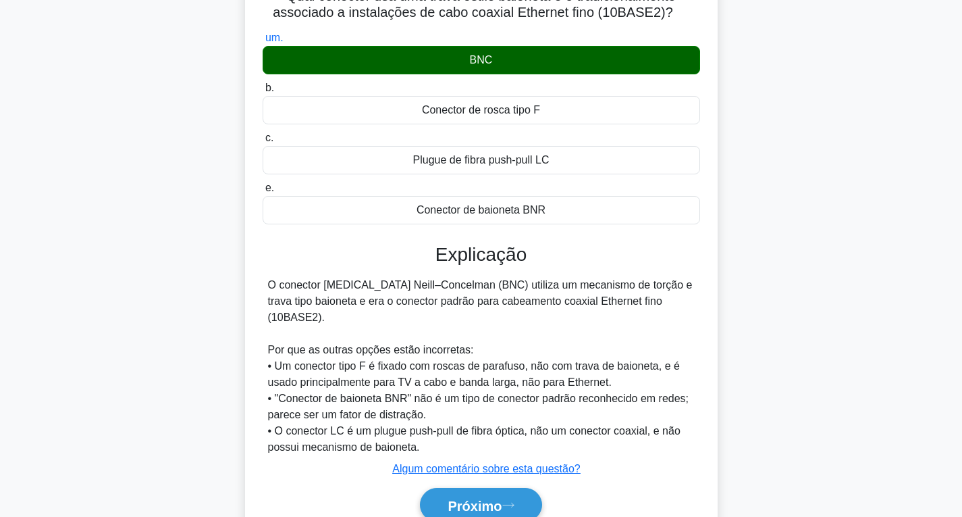
scroll to position [213, 0]
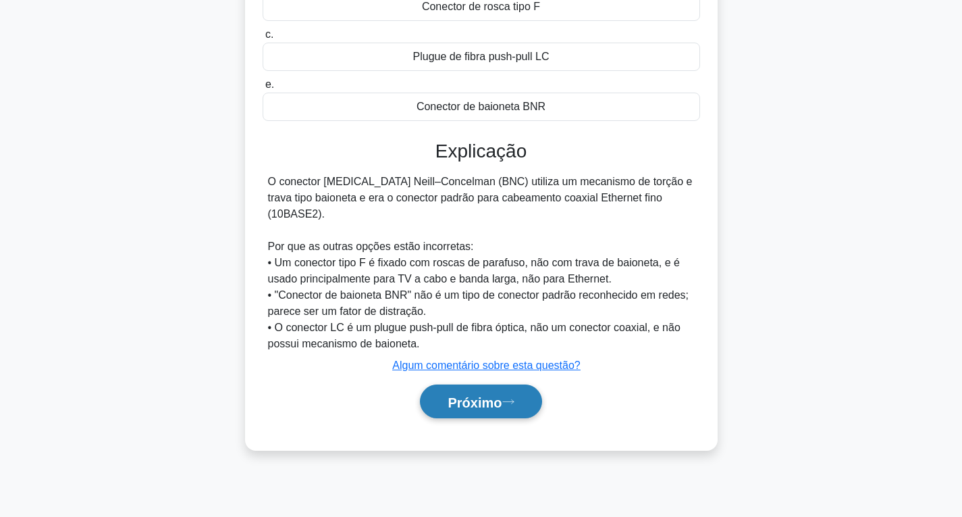
click at [480, 394] on font "Próximo" at bounding box center [475, 401] width 54 height 15
click at [495, 394] on font "Próximo" at bounding box center [475, 401] width 54 height 15
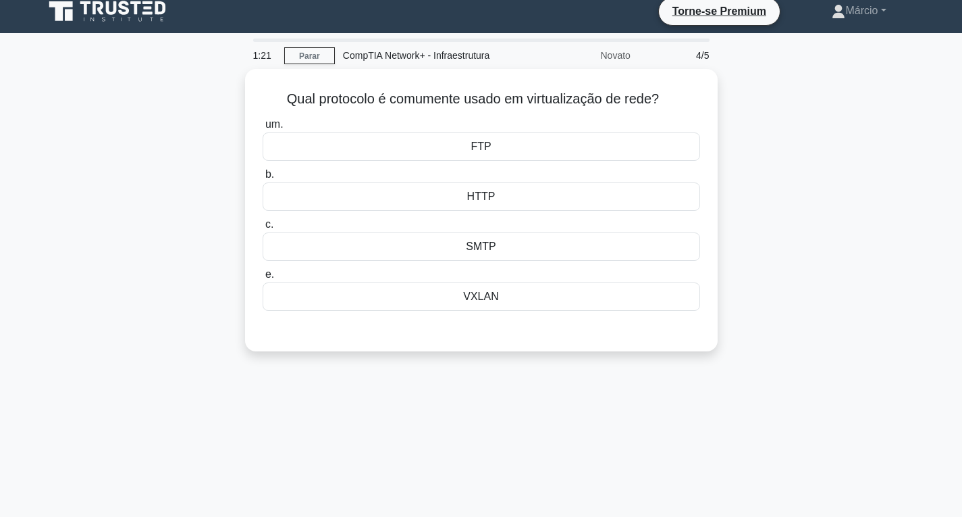
scroll to position [0, 0]
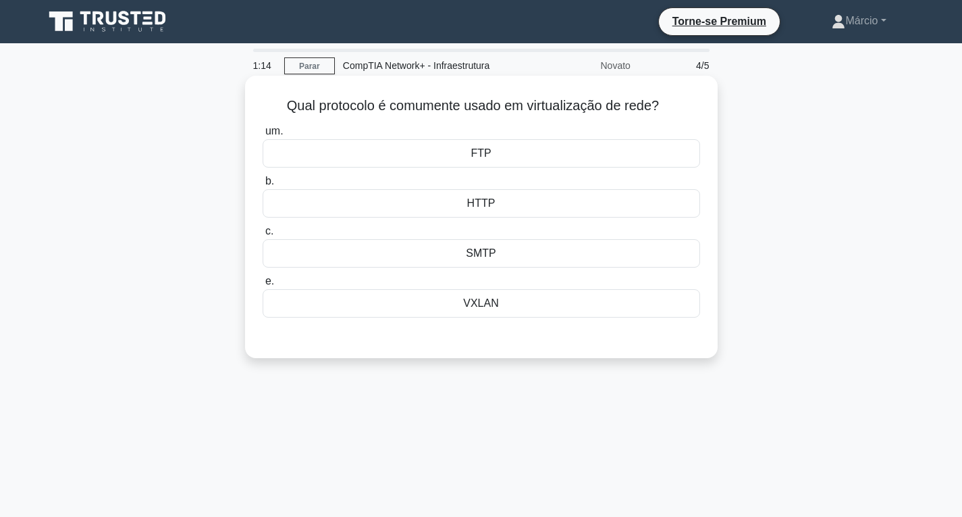
click at [509, 307] on div "VXLAN" at bounding box center [482, 303] width 438 height 28
click at [263, 286] on input "e. VXLAN" at bounding box center [263, 281] width 0 height 9
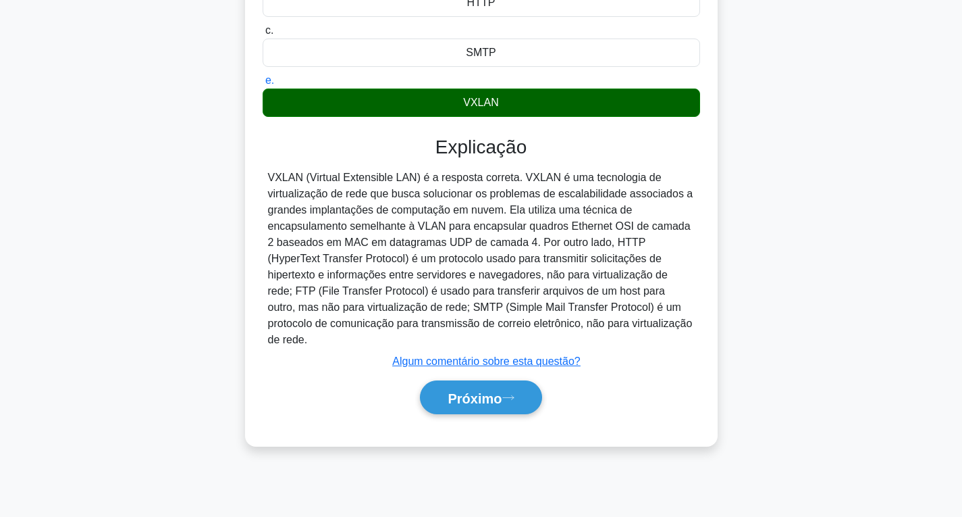
scroll to position [213, 0]
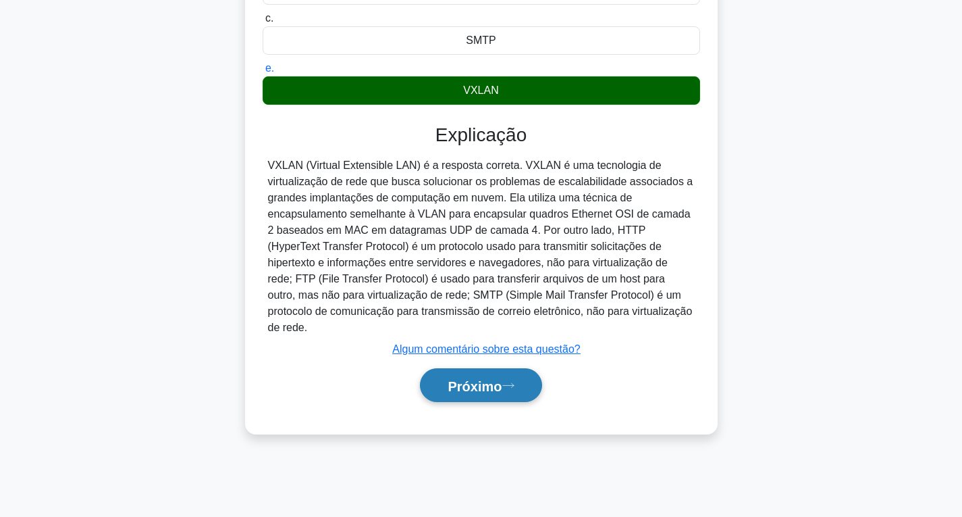
click at [490, 368] on button "Próximo" at bounding box center [481, 385] width 122 height 34
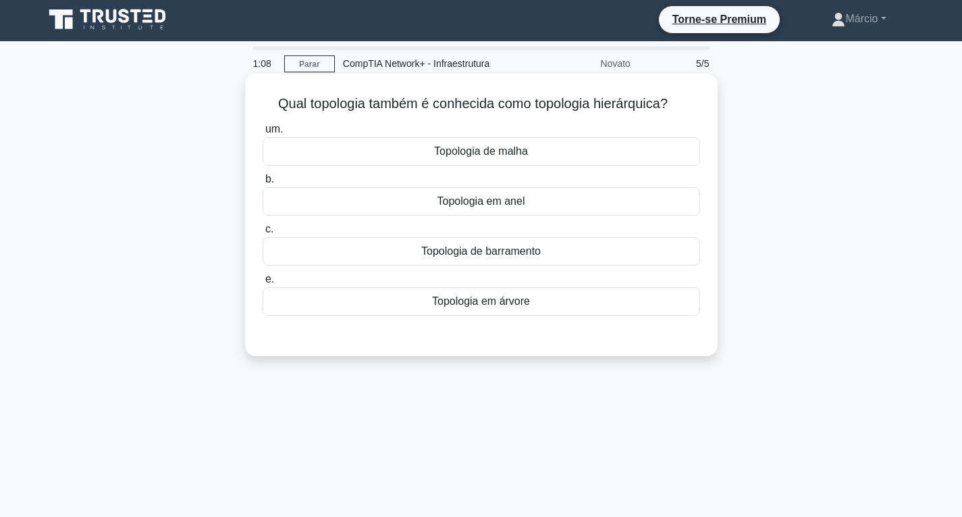
scroll to position [0, 0]
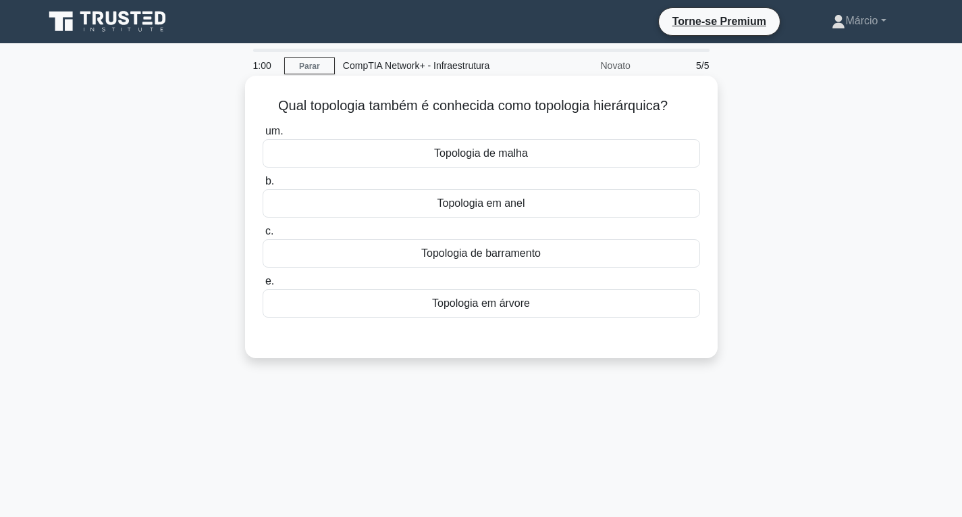
click at [501, 301] on font "Topologia em árvore" at bounding box center [481, 302] width 98 height 11
click at [263, 286] on input "e. Topologia em árvore" at bounding box center [263, 281] width 0 height 9
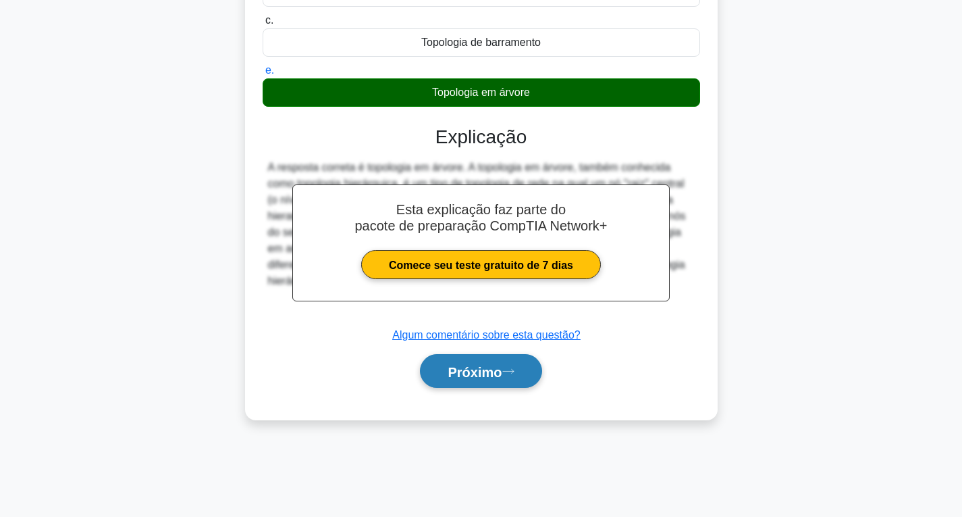
scroll to position [213, 0]
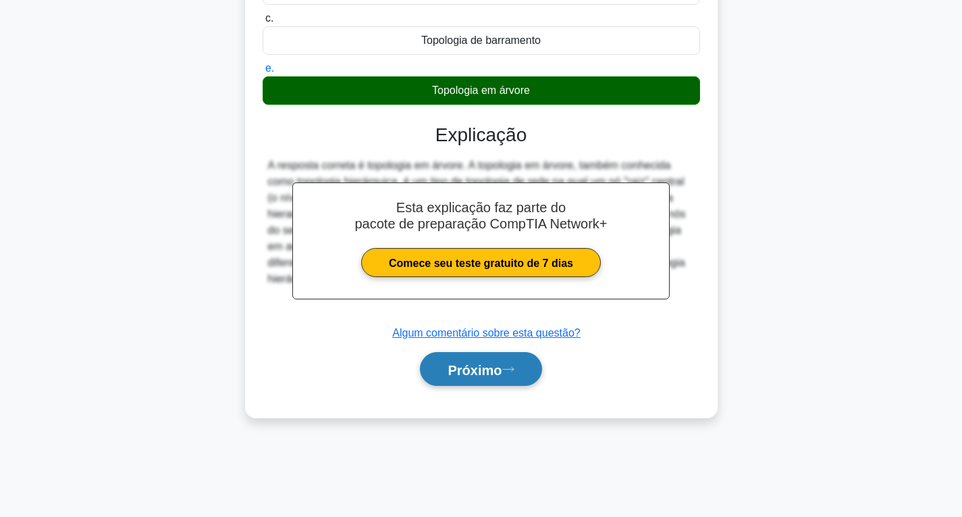
click at [514, 373] on icon at bounding box center [509, 368] width 12 height 7
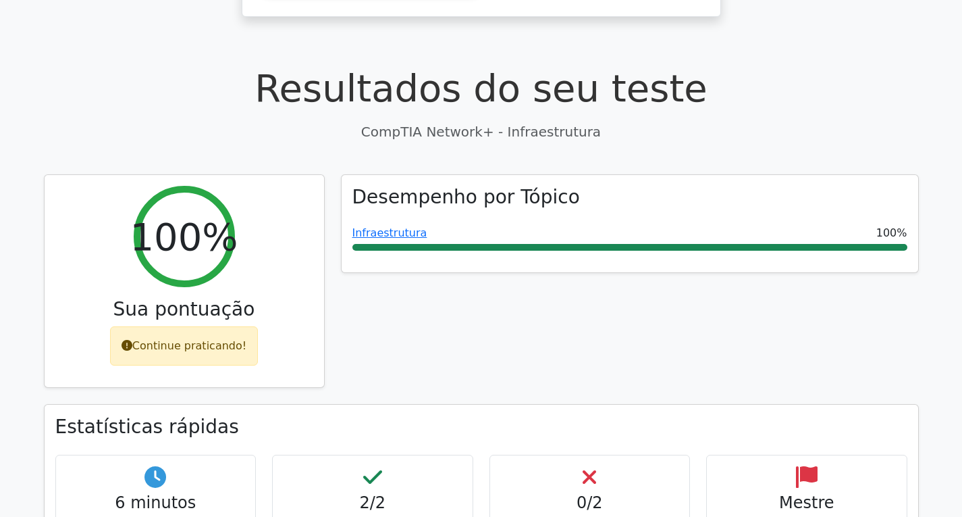
scroll to position [473, 0]
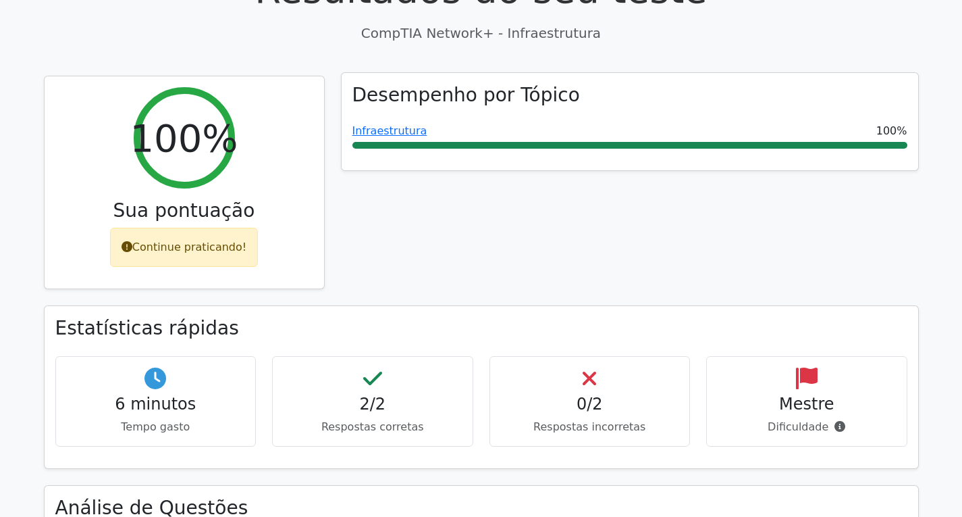
click at [459, 134] on div "Infraestrutura 100%" at bounding box center [630, 131] width 555 height 16
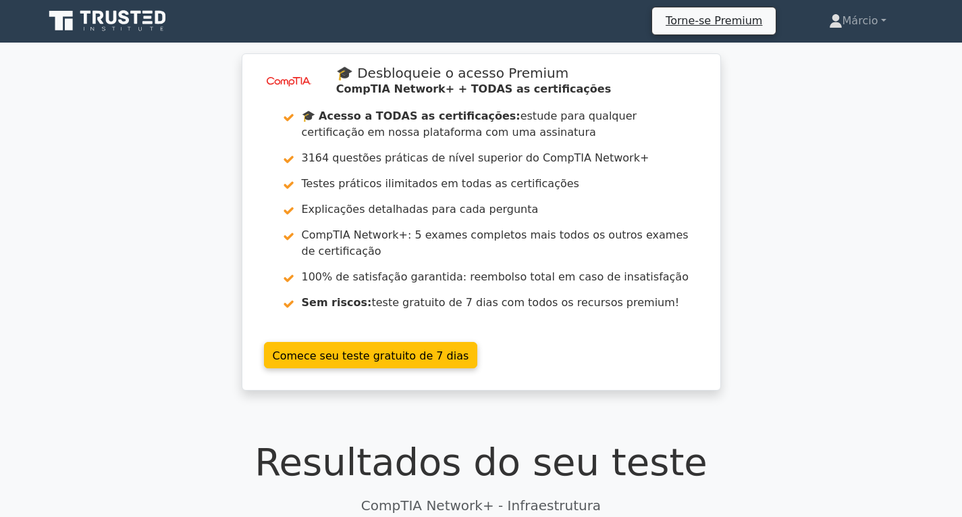
scroll to position [0, 0]
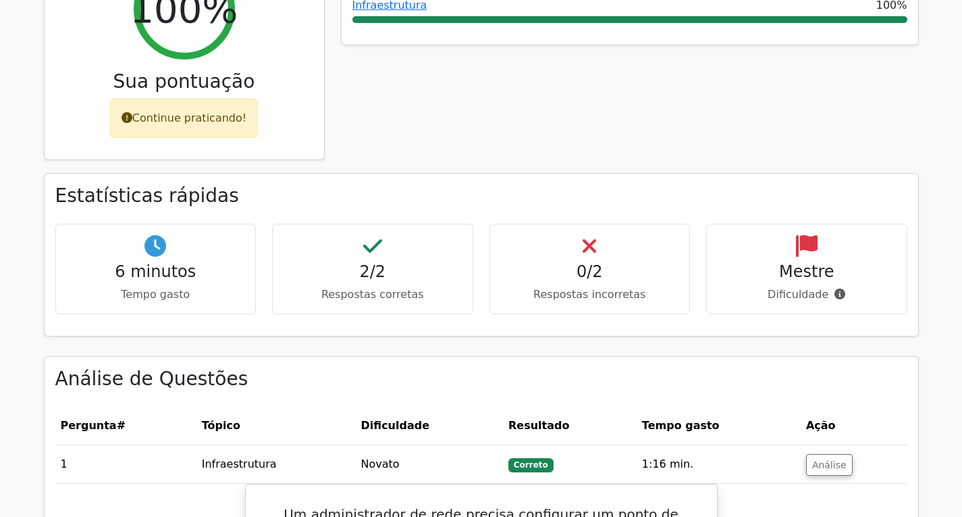
scroll to position [608, 0]
